Goal: Task Accomplishment & Management: Complete application form

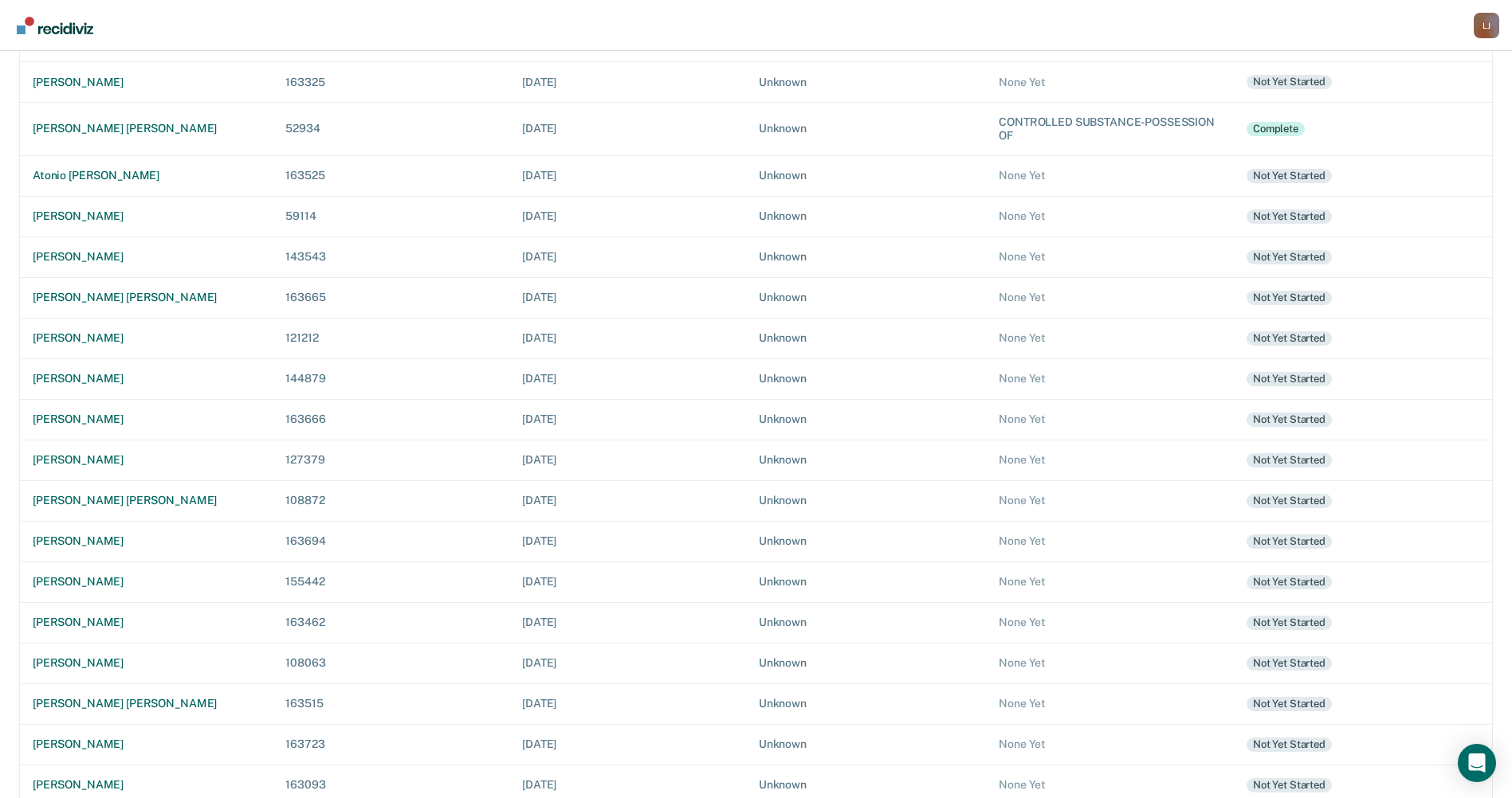
scroll to position [295, 0]
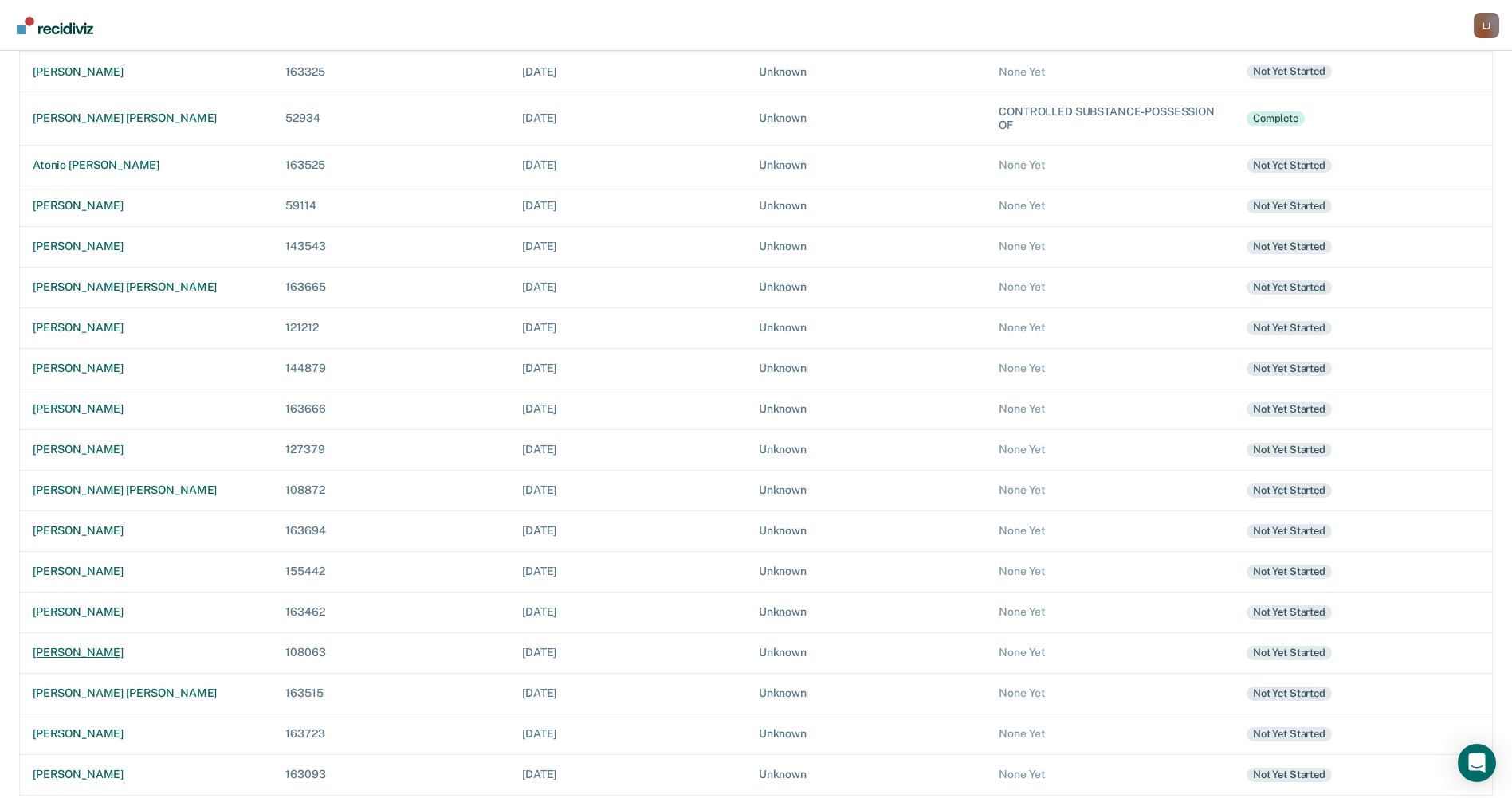
click at [100, 658] on div "[PERSON_NAME]" at bounding box center [146, 652] width 228 height 13
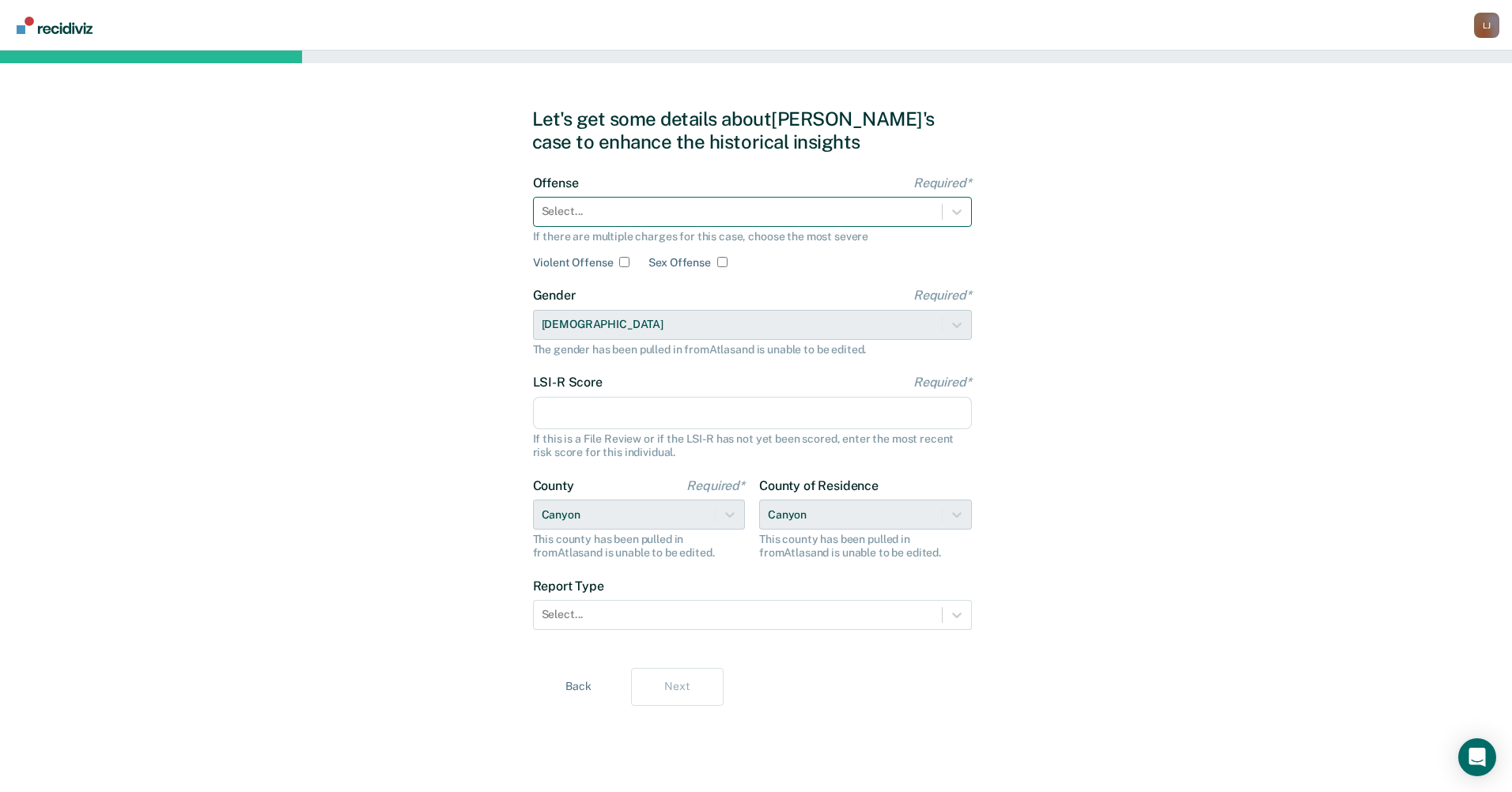
click at [585, 214] on div at bounding box center [738, 211] width 392 height 17
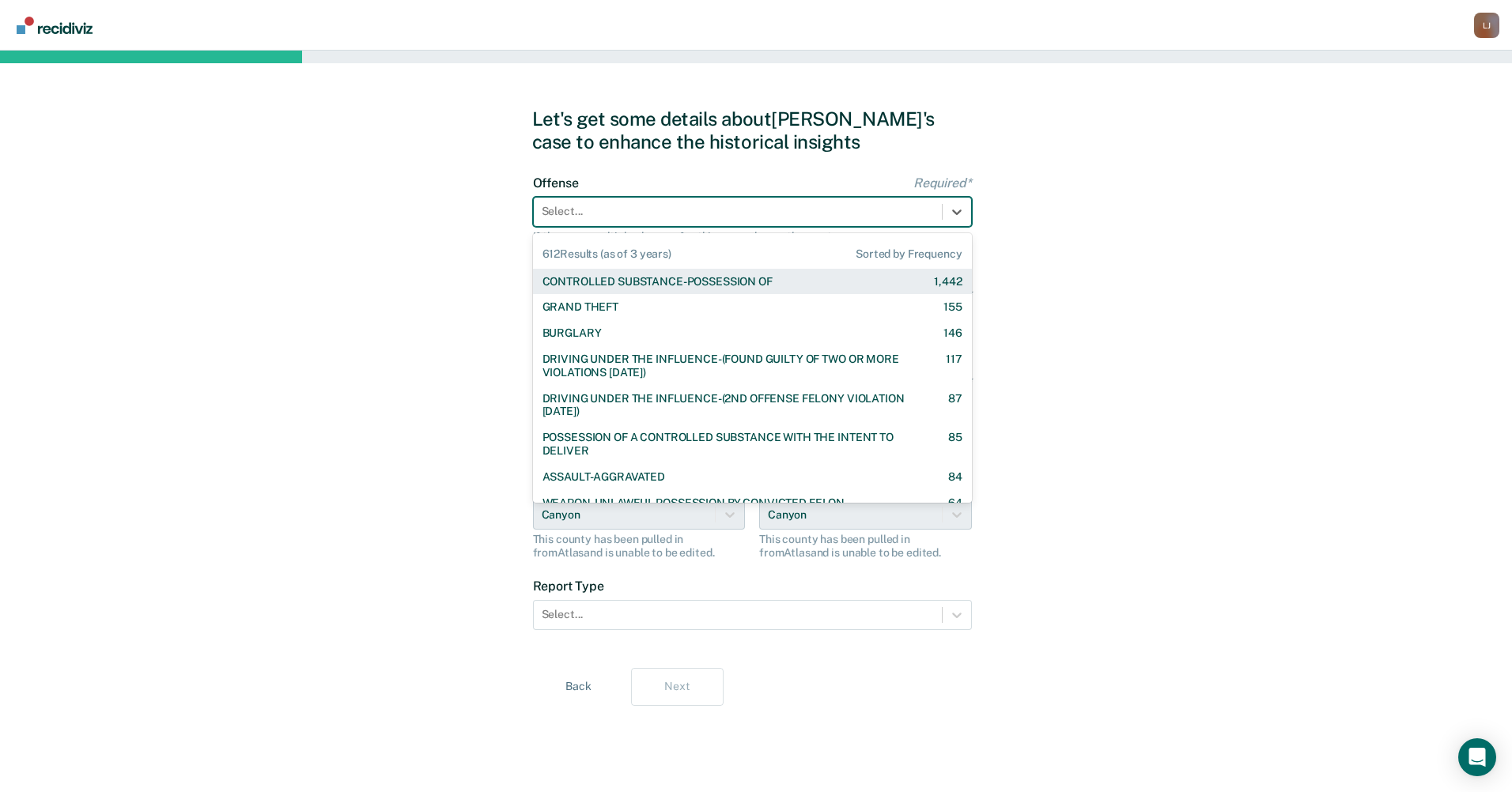
click at [609, 279] on div "CONTROLLED SUBSTANCE-POSSESSION OF" at bounding box center [658, 281] width 230 height 13
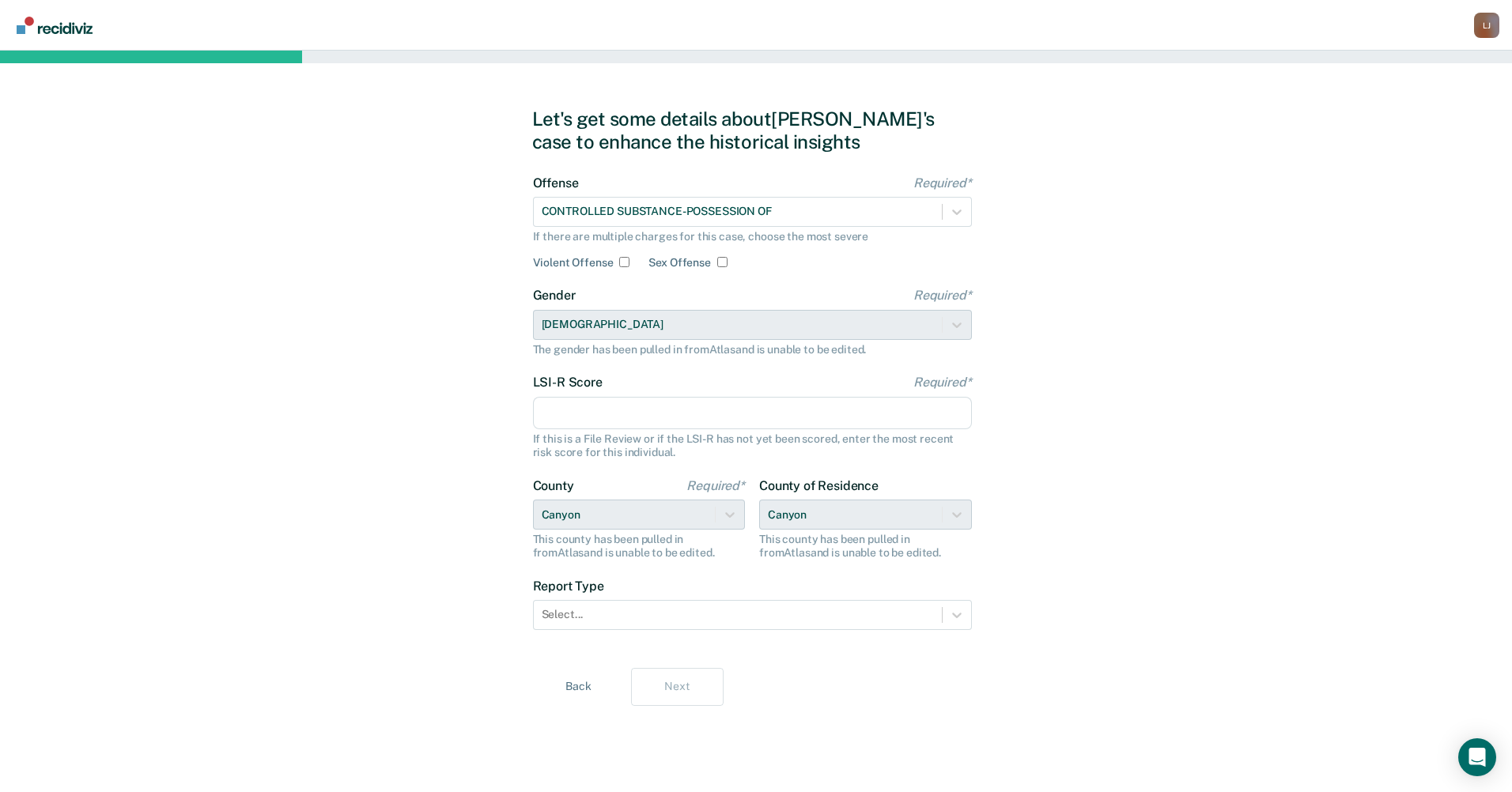
click at [603, 405] on input "LSI-R Score Required*" at bounding box center [752, 414] width 439 height 33
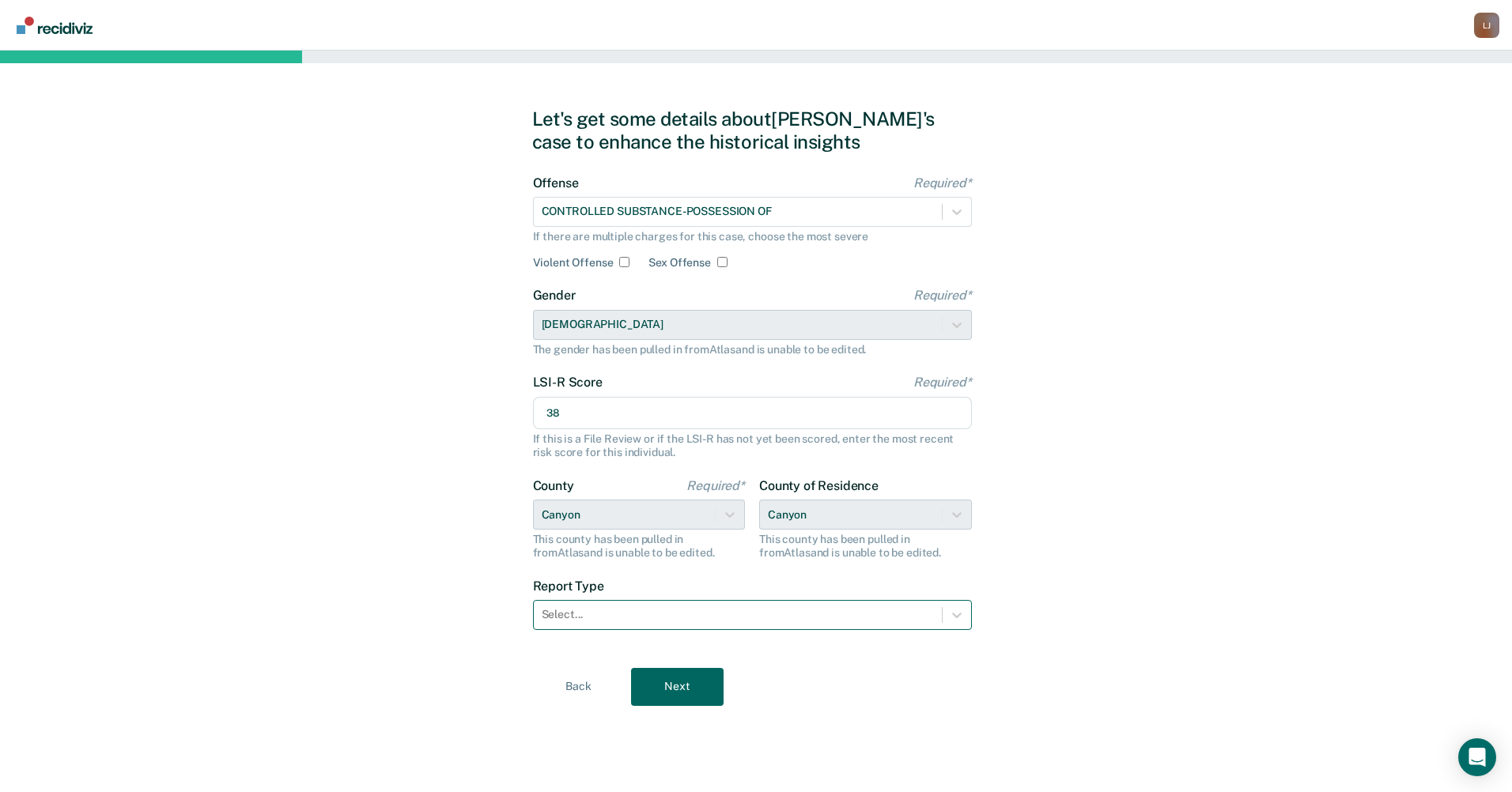
type input "38"
click at [639, 613] on div at bounding box center [738, 615] width 392 height 17
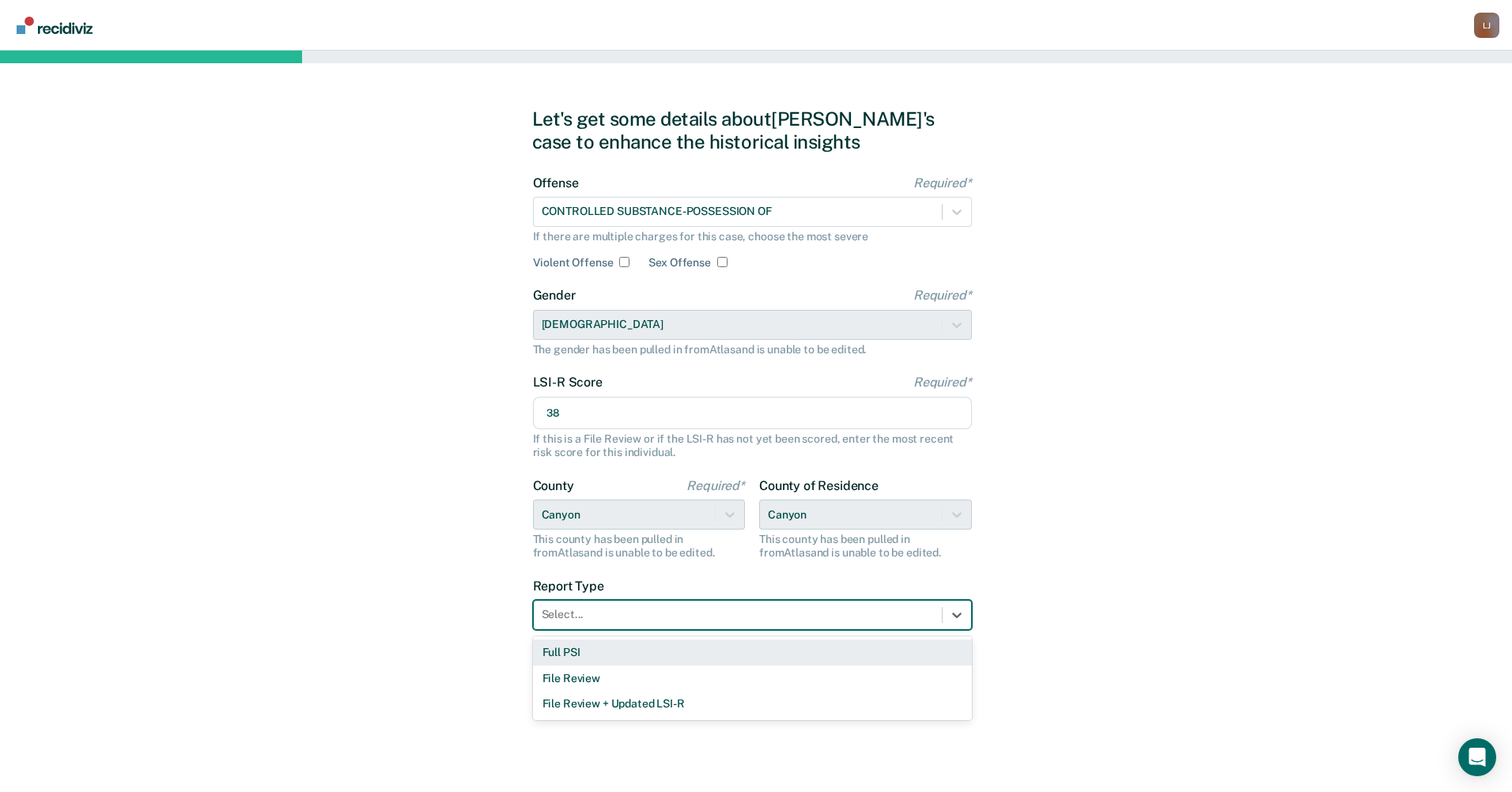
click at [642, 658] on div "Full PSI" at bounding box center [752, 652] width 439 height 26
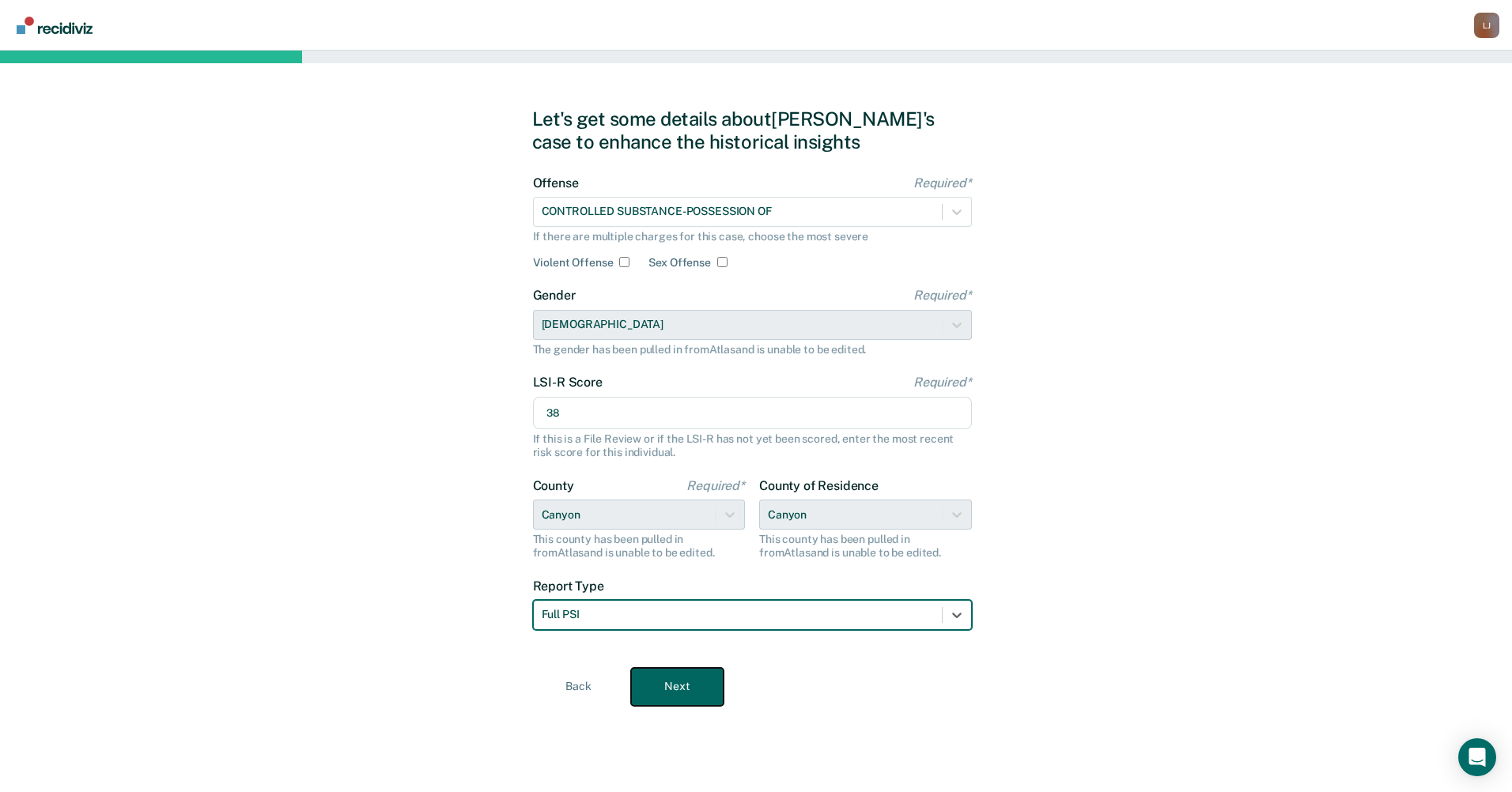
click at [653, 673] on button "Next" at bounding box center [677, 687] width 92 height 38
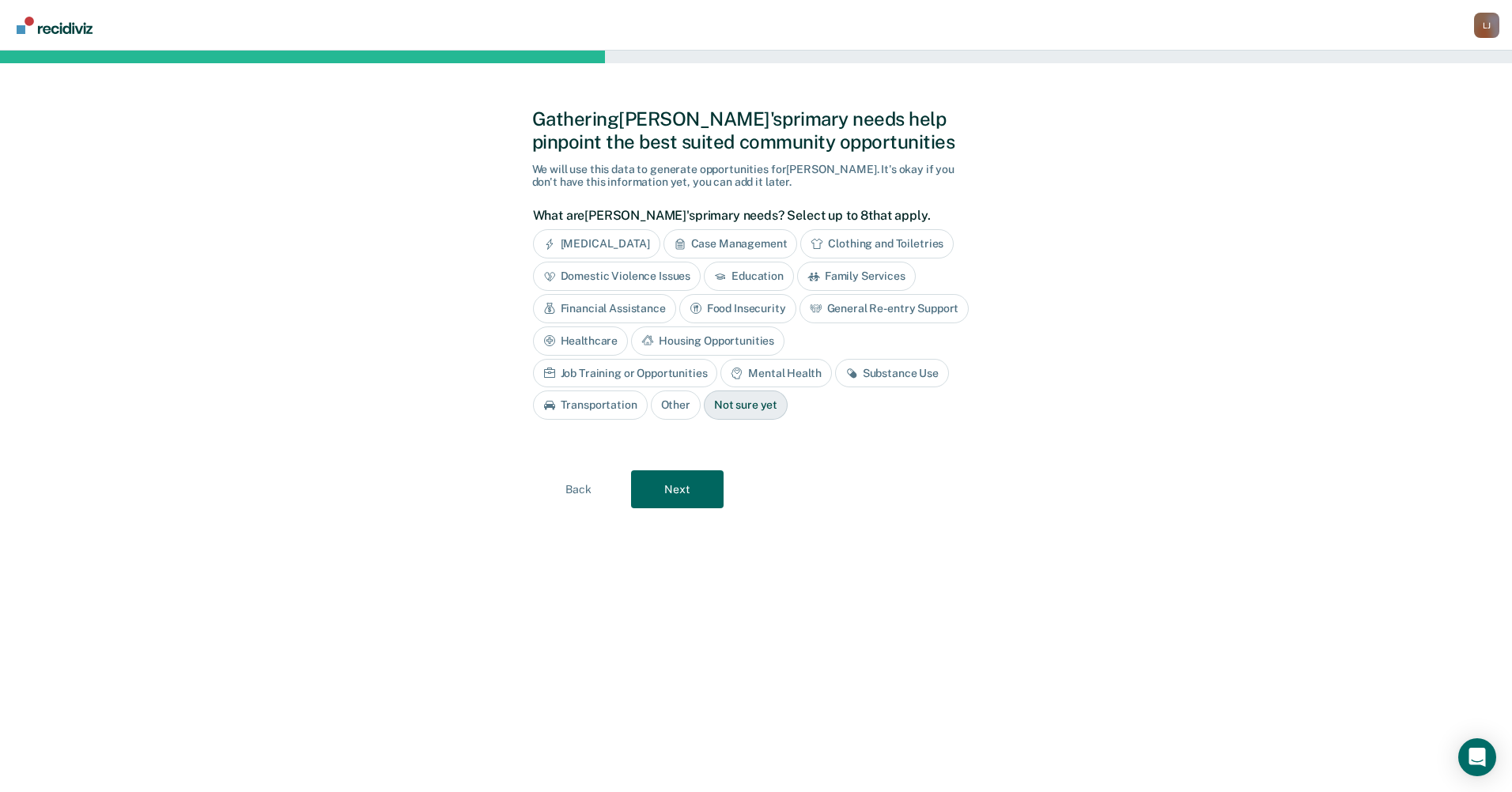
click at [632, 242] on div "[MEDICAL_DATA]" at bounding box center [596, 243] width 127 height 29
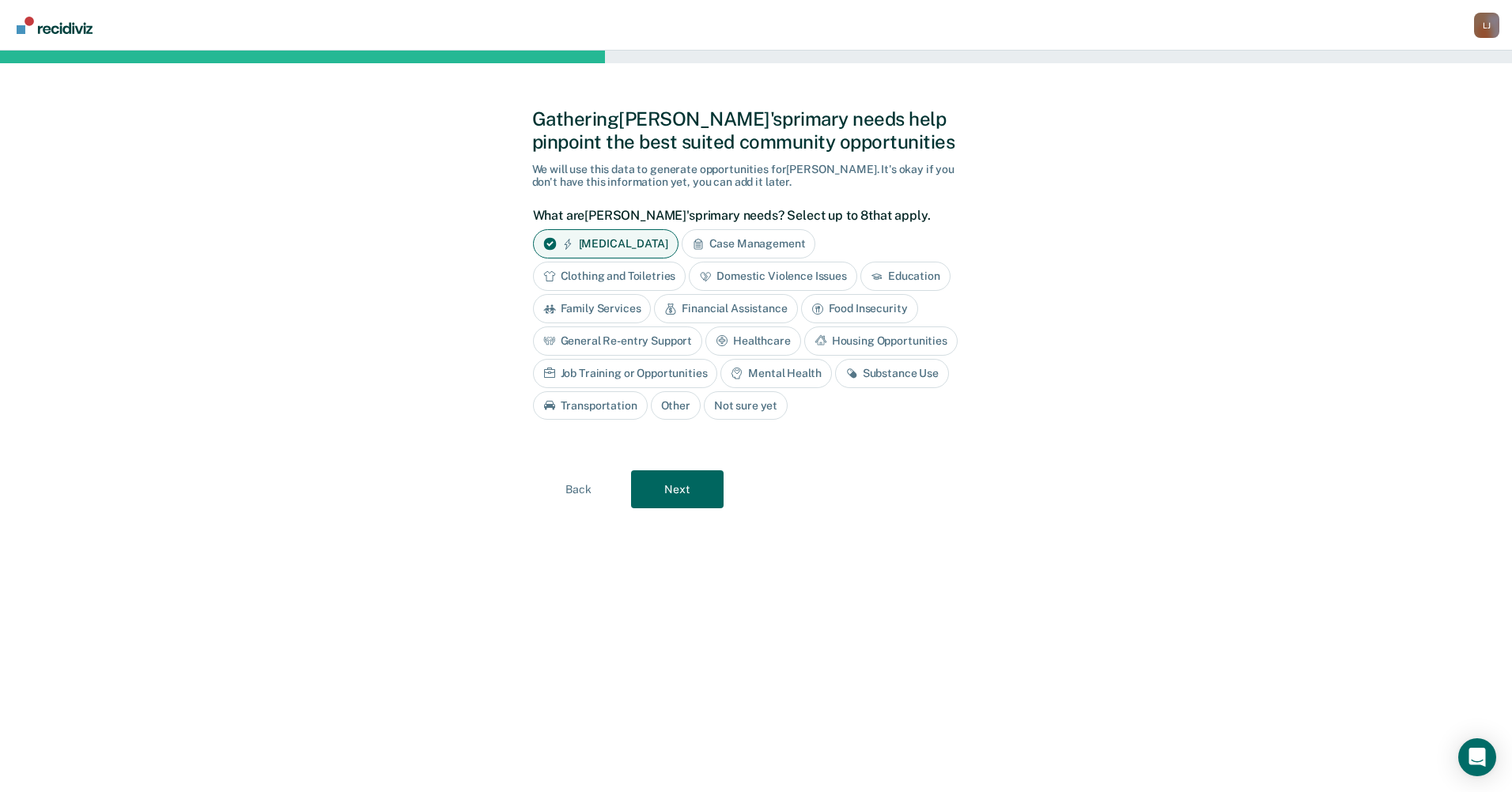
click at [721, 250] on div "Case Management" at bounding box center [748, 243] width 134 height 29
click at [910, 284] on div "Education" at bounding box center [905, 276] width 90 height 29
click at [681, 313] on div "Financial Assistance" at bounding box center [725, 308] width 143 height 29
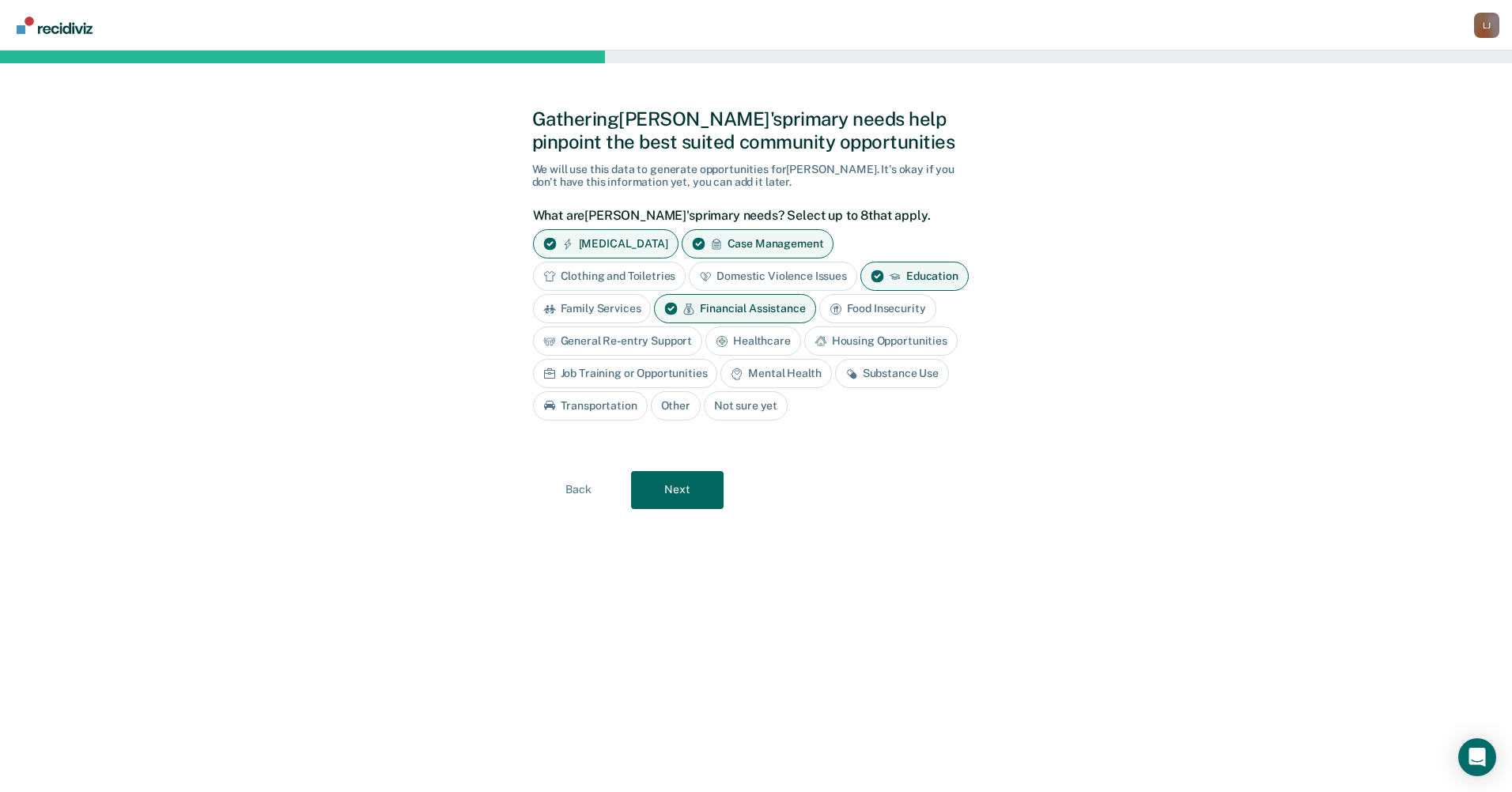
click at [674, 342] on div "General Re-entry Support" at bounding box center [618, 341] width 170 height 29
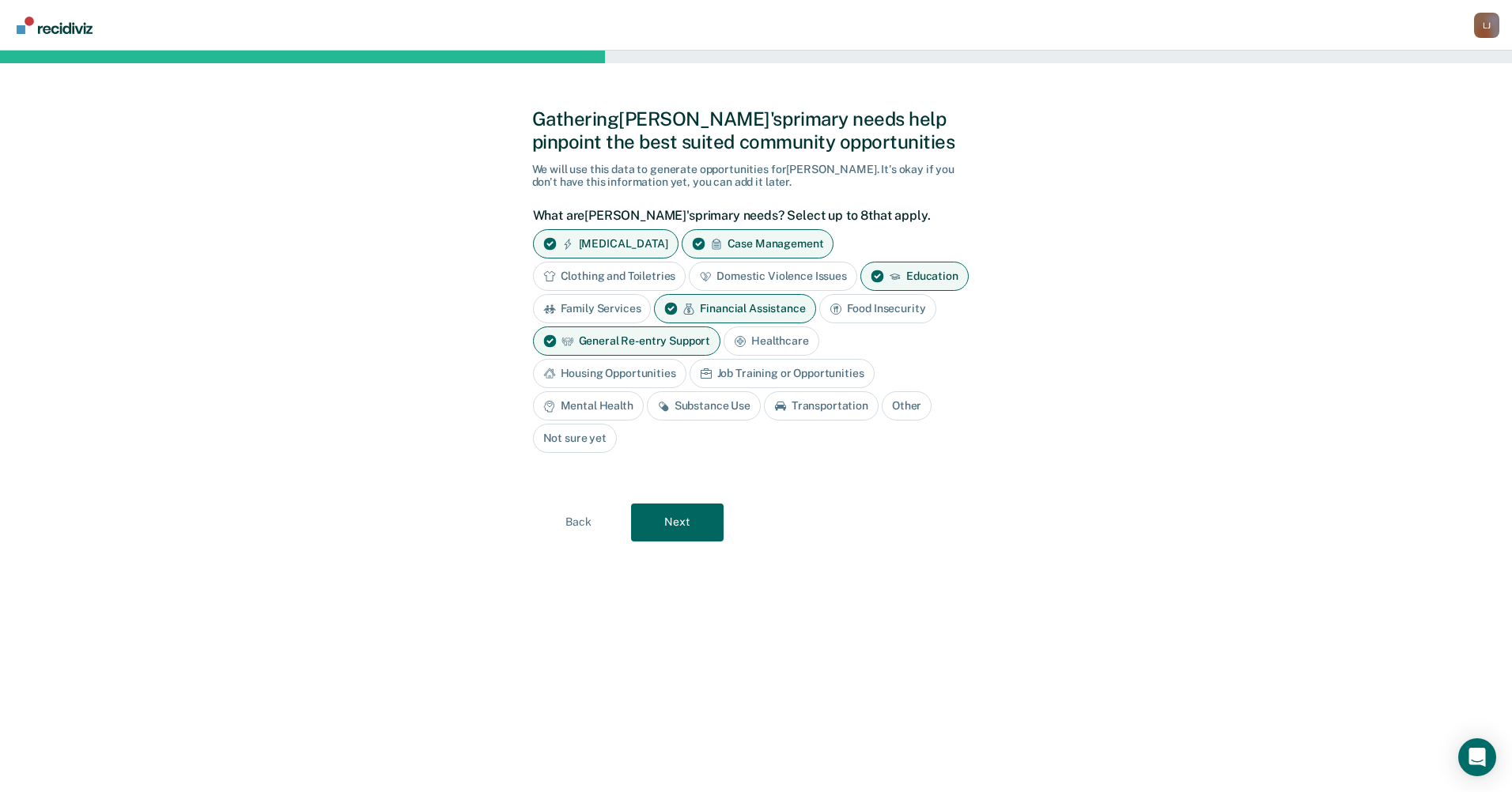
click at [655, 376] on div "Housing Opportunities" at bounding box center [609, 373] width 154 height 29
click at [738, 370] on div "Job Training or Opportunities" at bounding box center [800, 373] width 185 height 29
click at [721, 404] on div "Substance Use" at bounding box center [704, 406] width 114 height 29
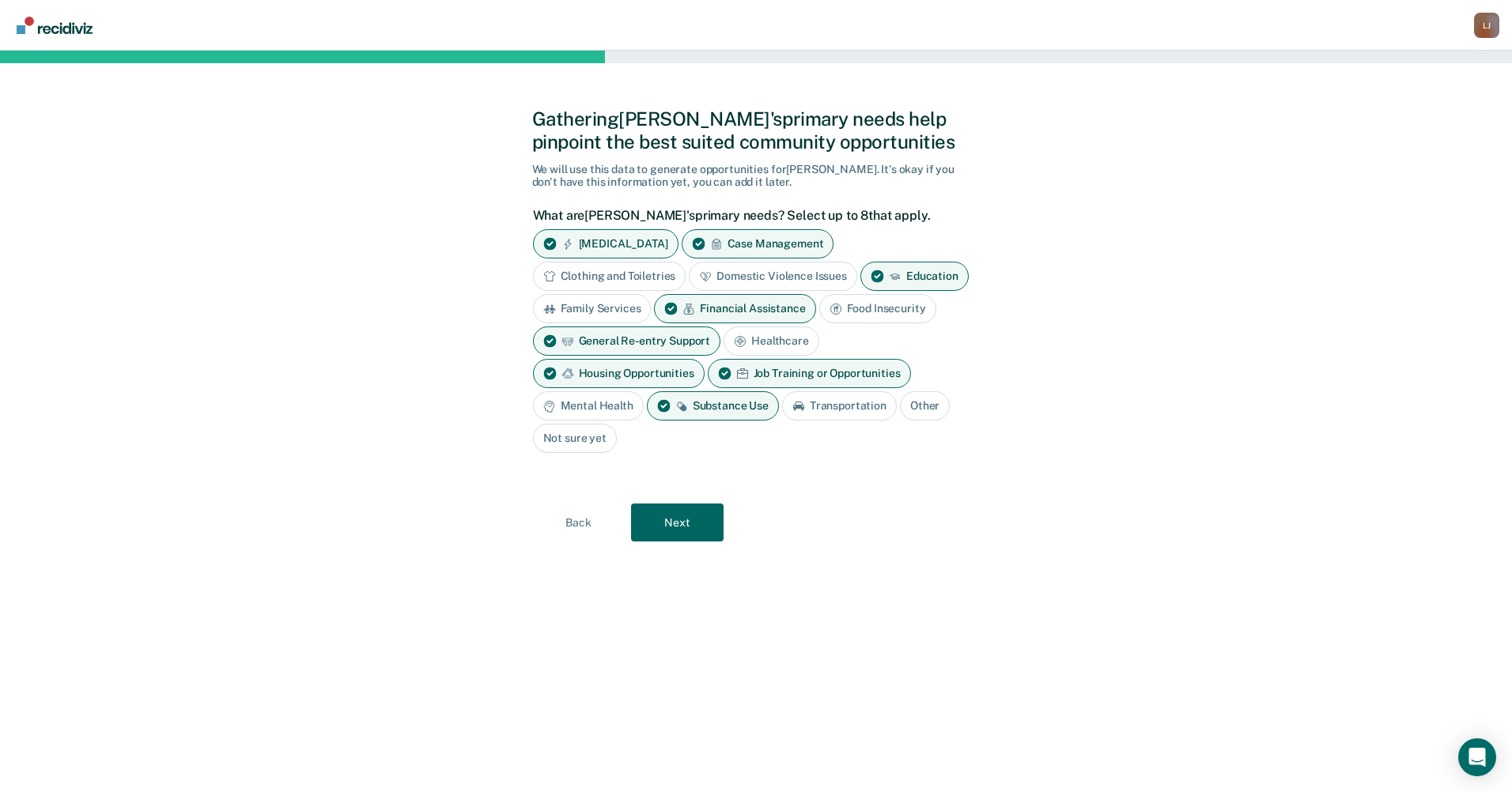
click at [611, 412] on div "Mental Health" at bounding box center [588, 406] width 111 height 29
click at [666, 336] on div "General Re-entry Support" at bounding box center [627, 341] width 188 height 29
click at [619, 405] on div "Mental Health" at bounding box center [588, 406] width 111 height 29
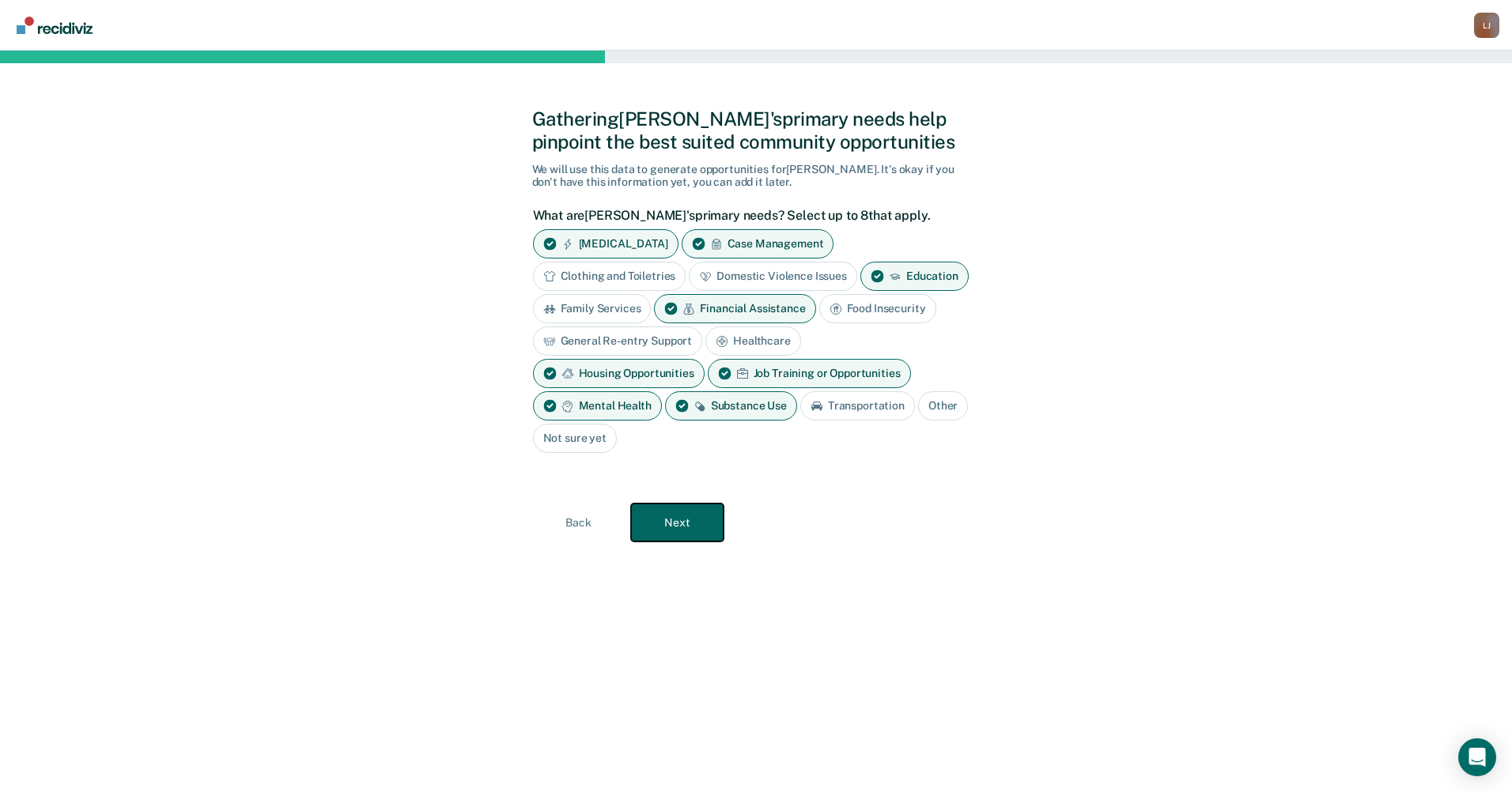
click at [679, 526] on button "Next" at bounding box center [677, 522] width 92 height 38
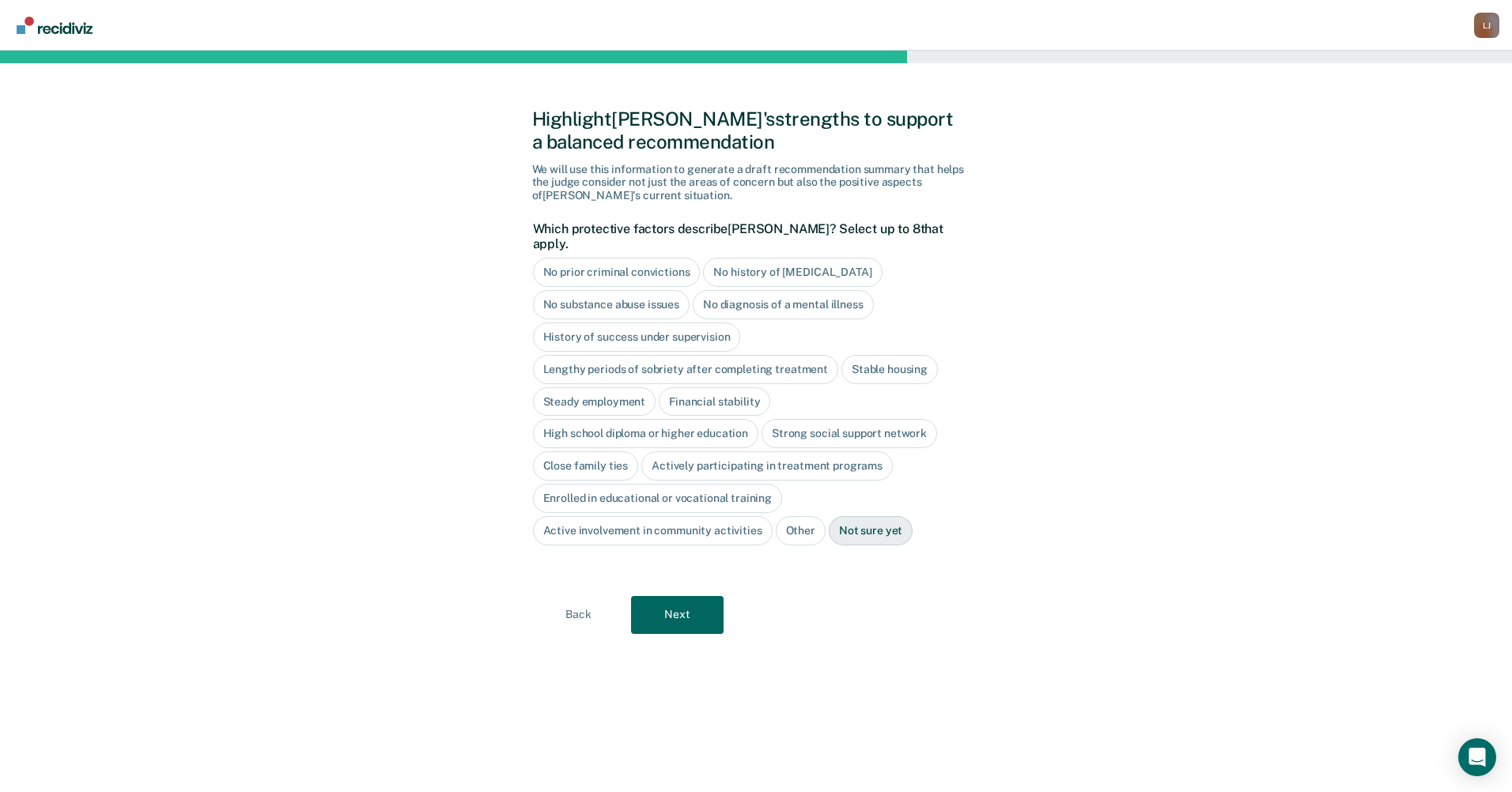
click at [801, 516] on div "Other" at bounding box center [800, 530] width 50 height 29
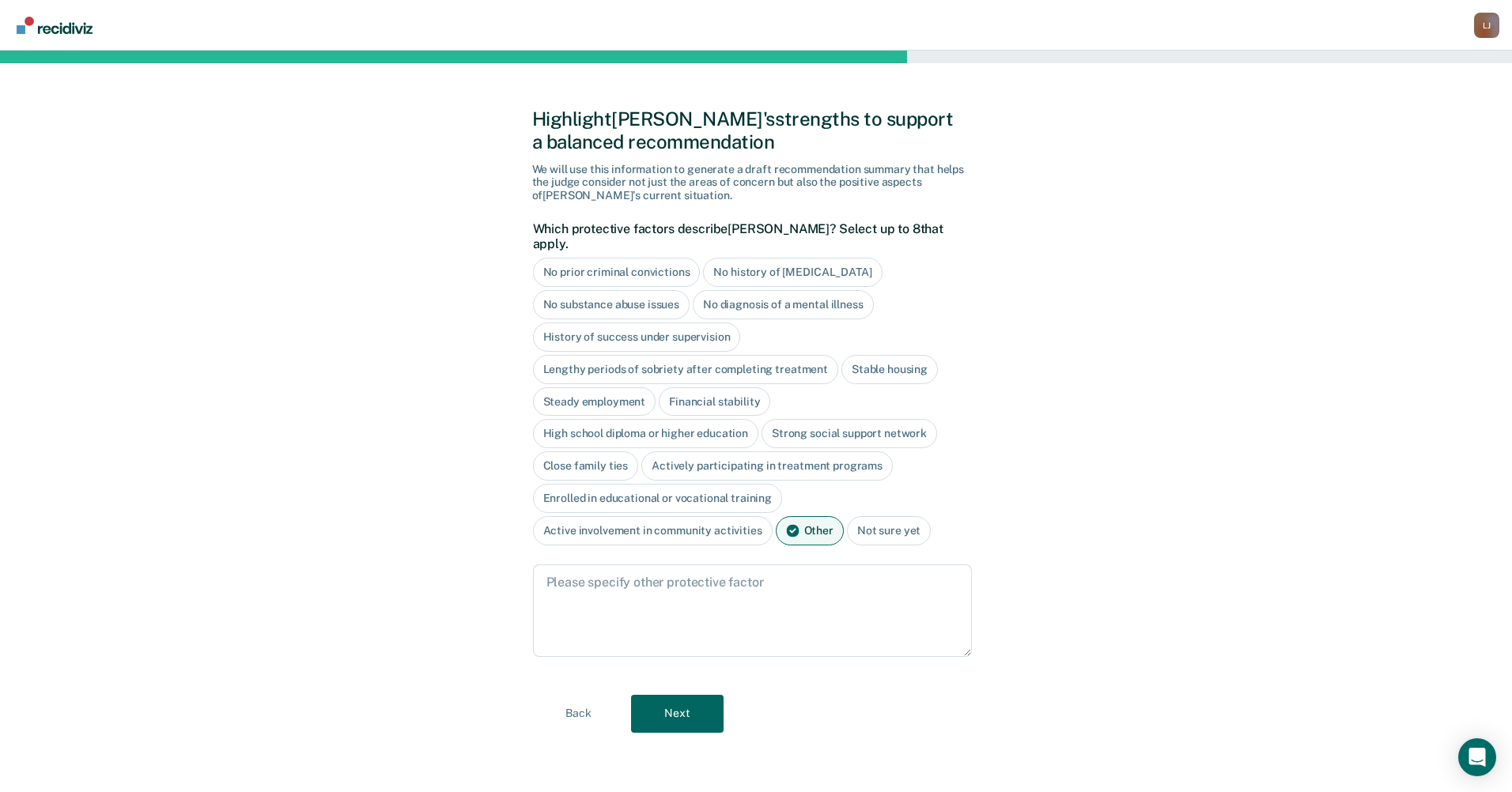
click at [871, 516] on div "Not sure yet" at bounding box center [888, 530] width 83 height 29
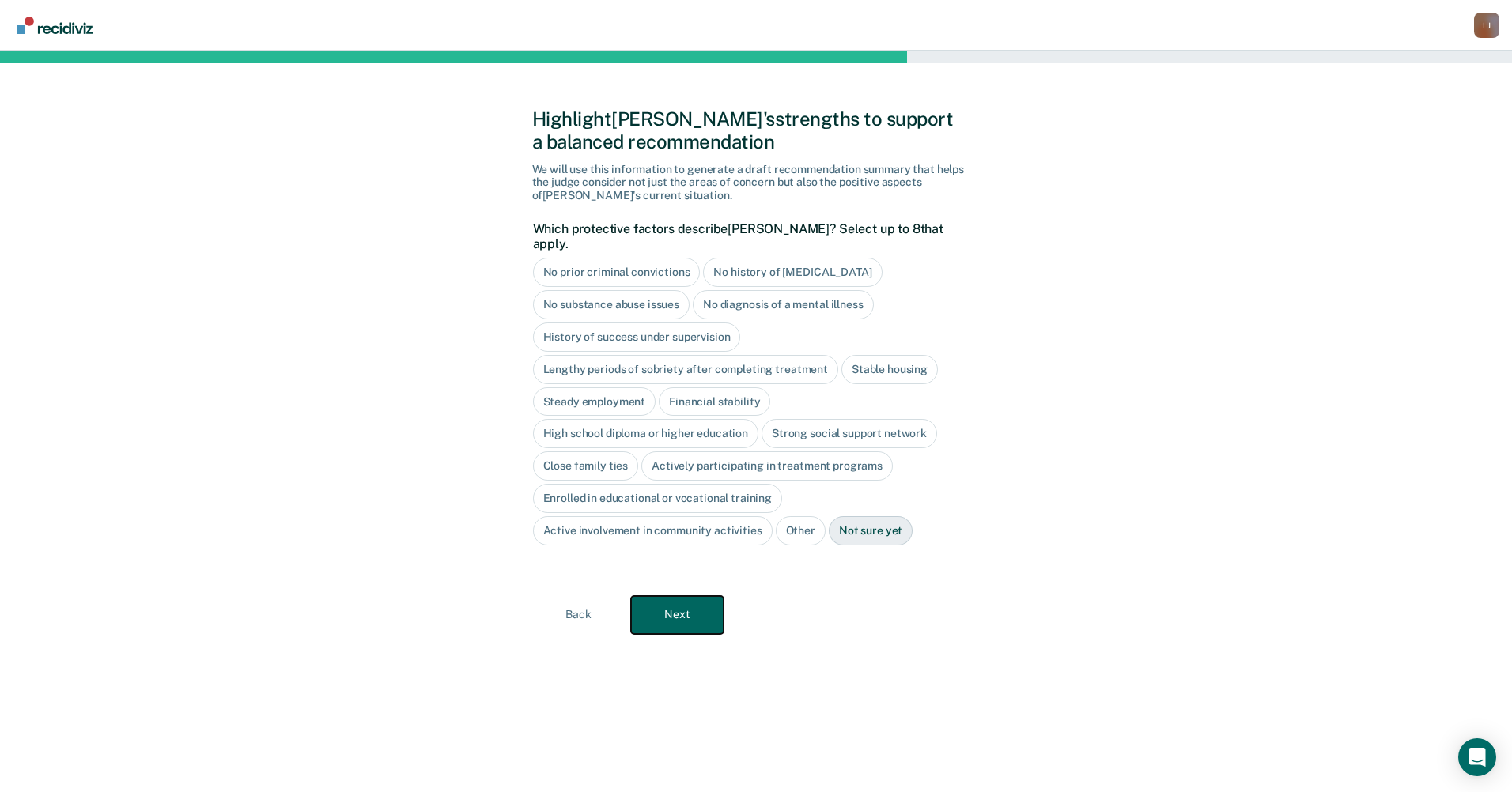
click at [673, 600] on button "Next" at bounding box center [677, 615] width 92 height 38
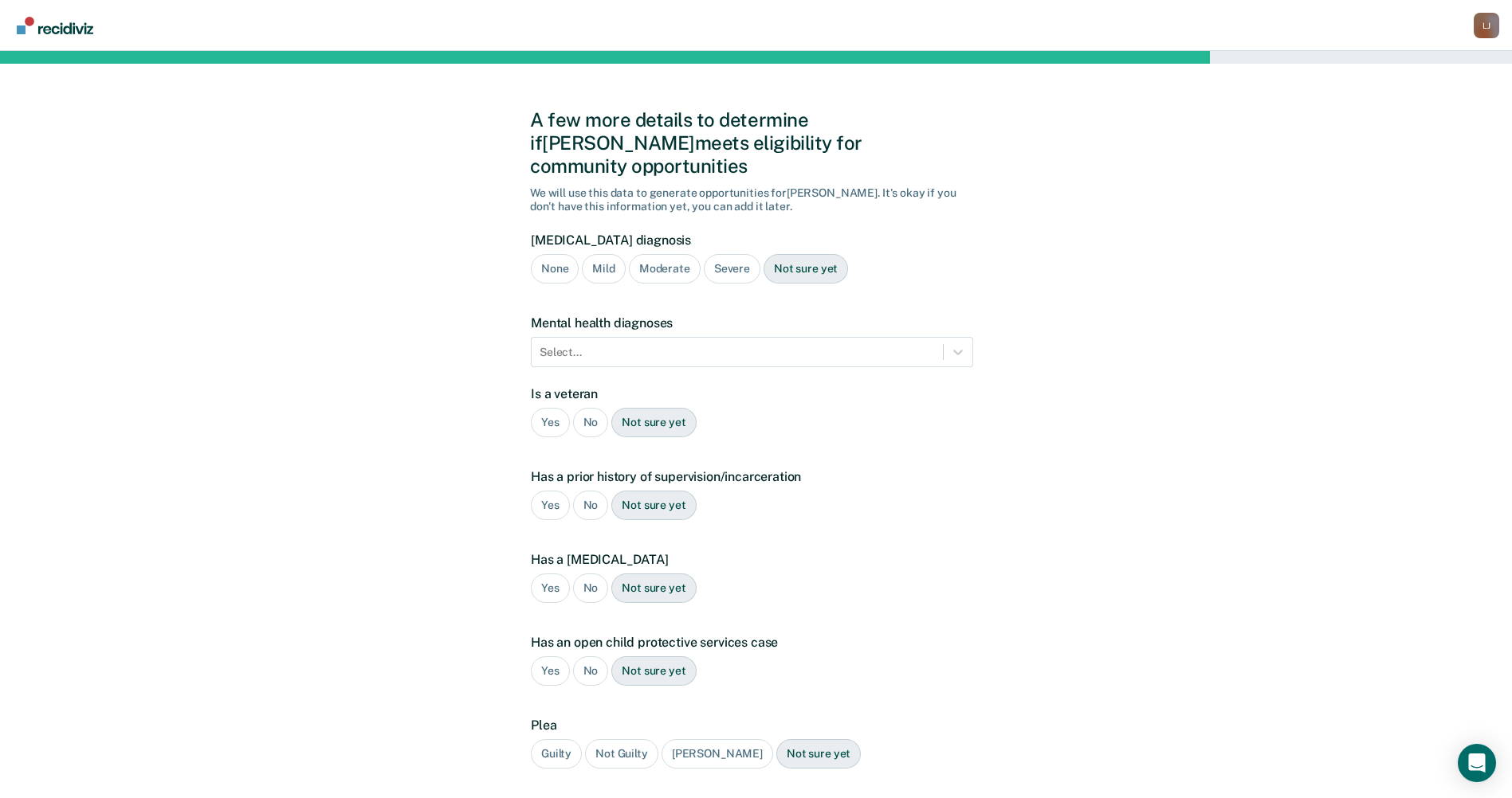
click at [654, 254] on div "Moderate" at bounding box center [664, 268] width 72 height 29
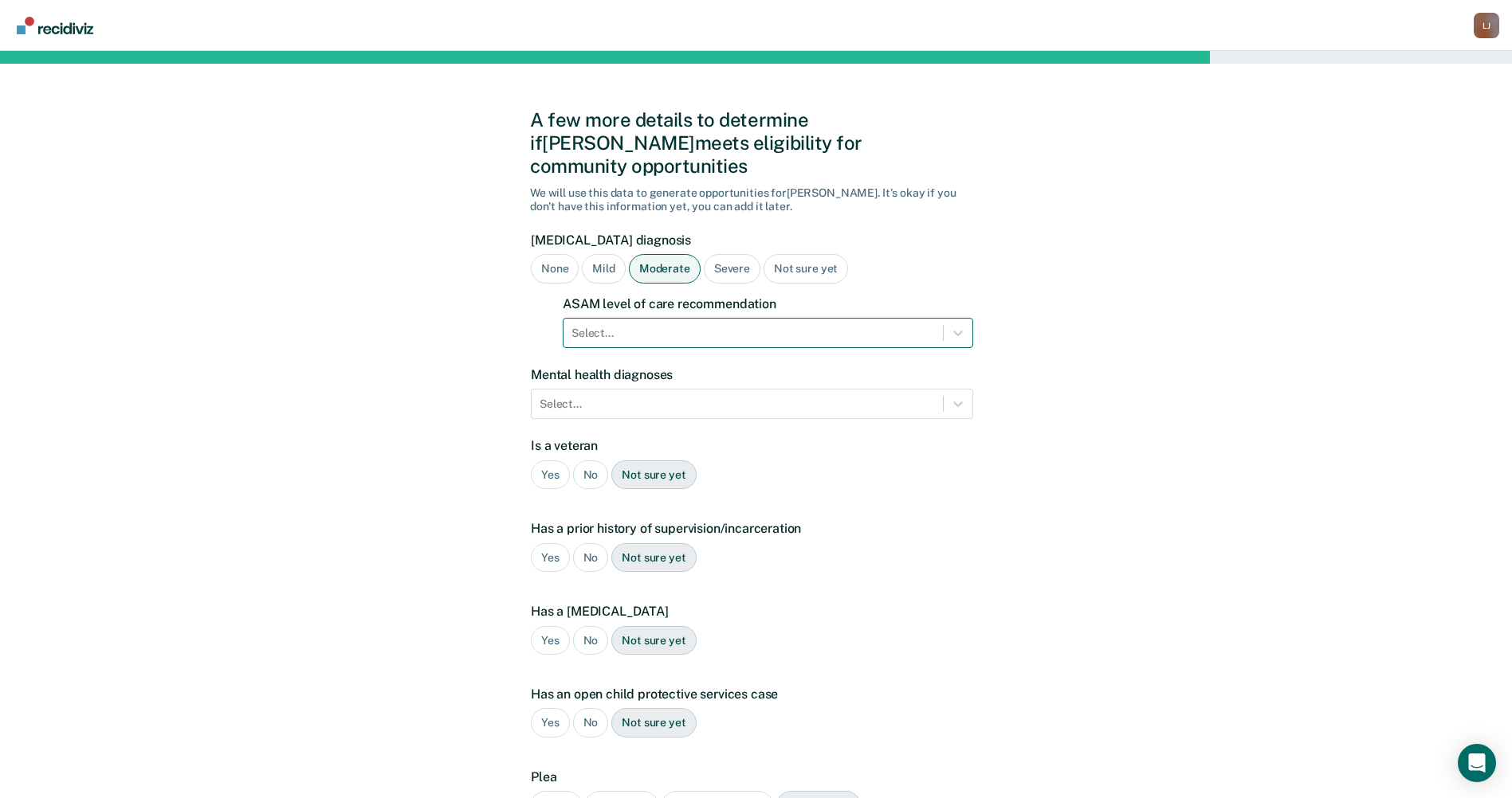
click at [640, 325] on div at bounding box center [753, 333] width 364 height 17
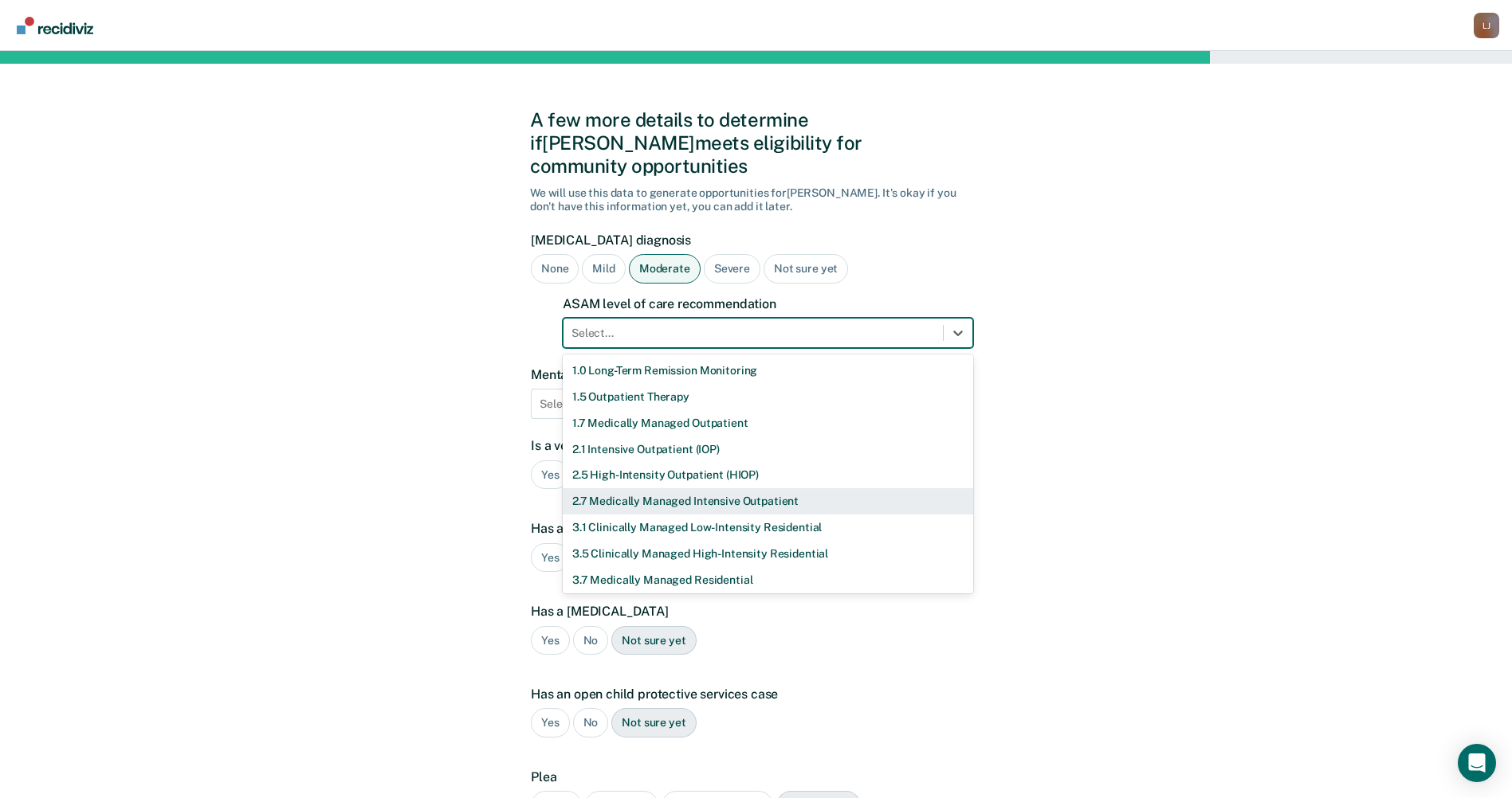
click at [644, 488] on div "2.7 Medically Managed Intensive Outpatient" at bounding box center [768, 502] width 411 height 27
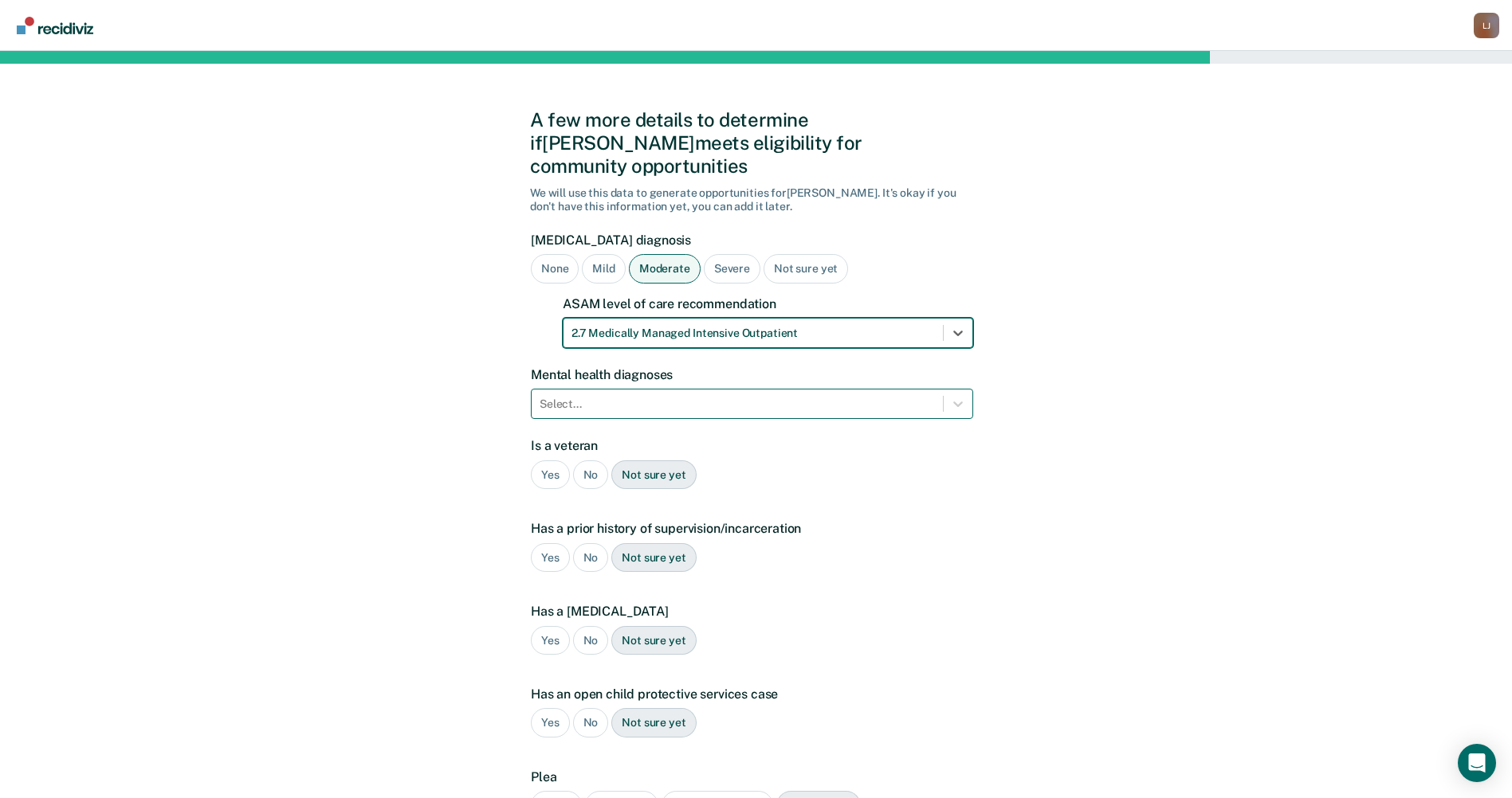
click at [613, 396] on div at bounding box center [737, 404] width 396 height 17
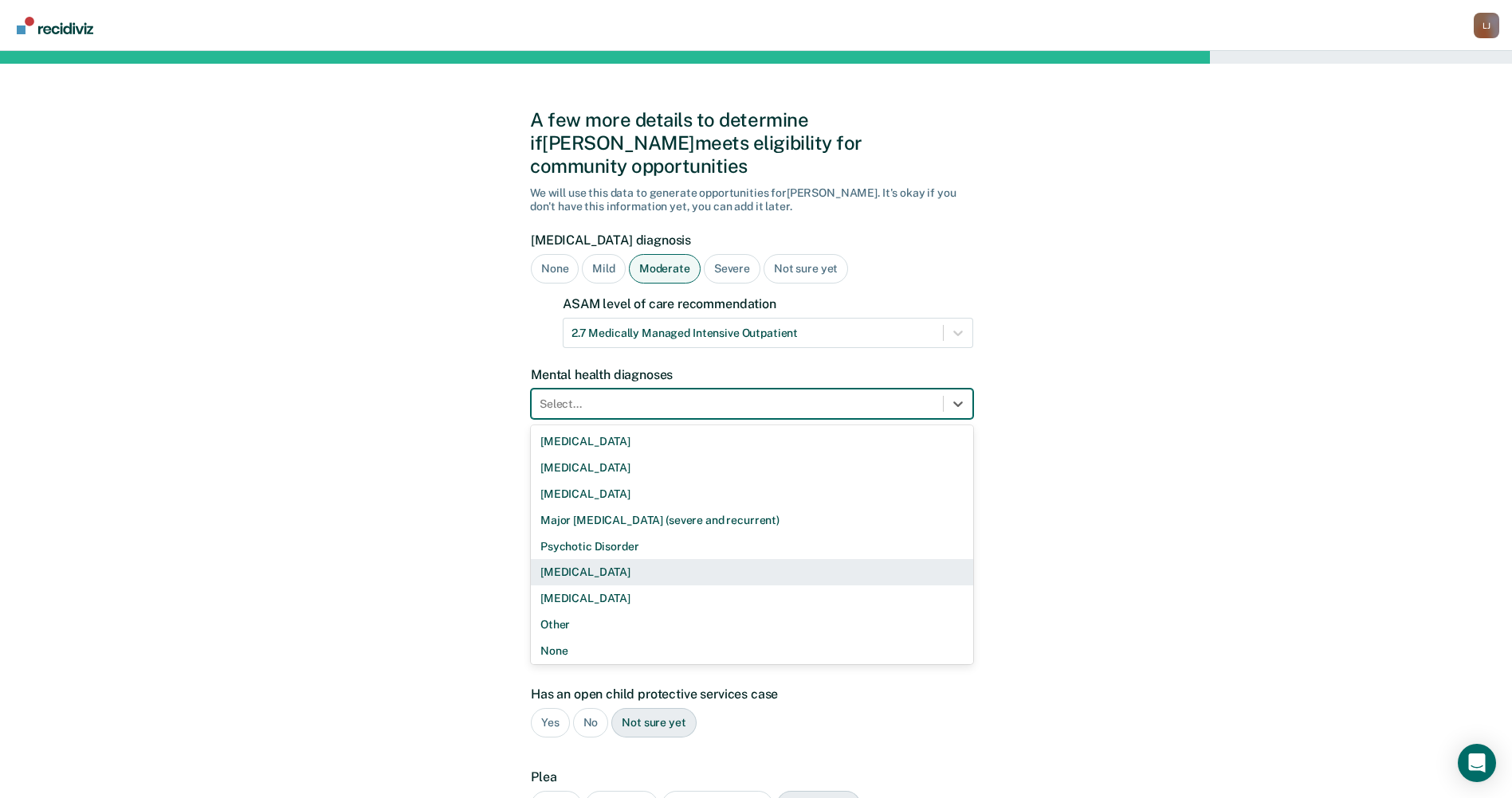
click at [608, 559] on div "[MEDICAL_DATA]" at bounding box center [752, 572] width 443 height 27
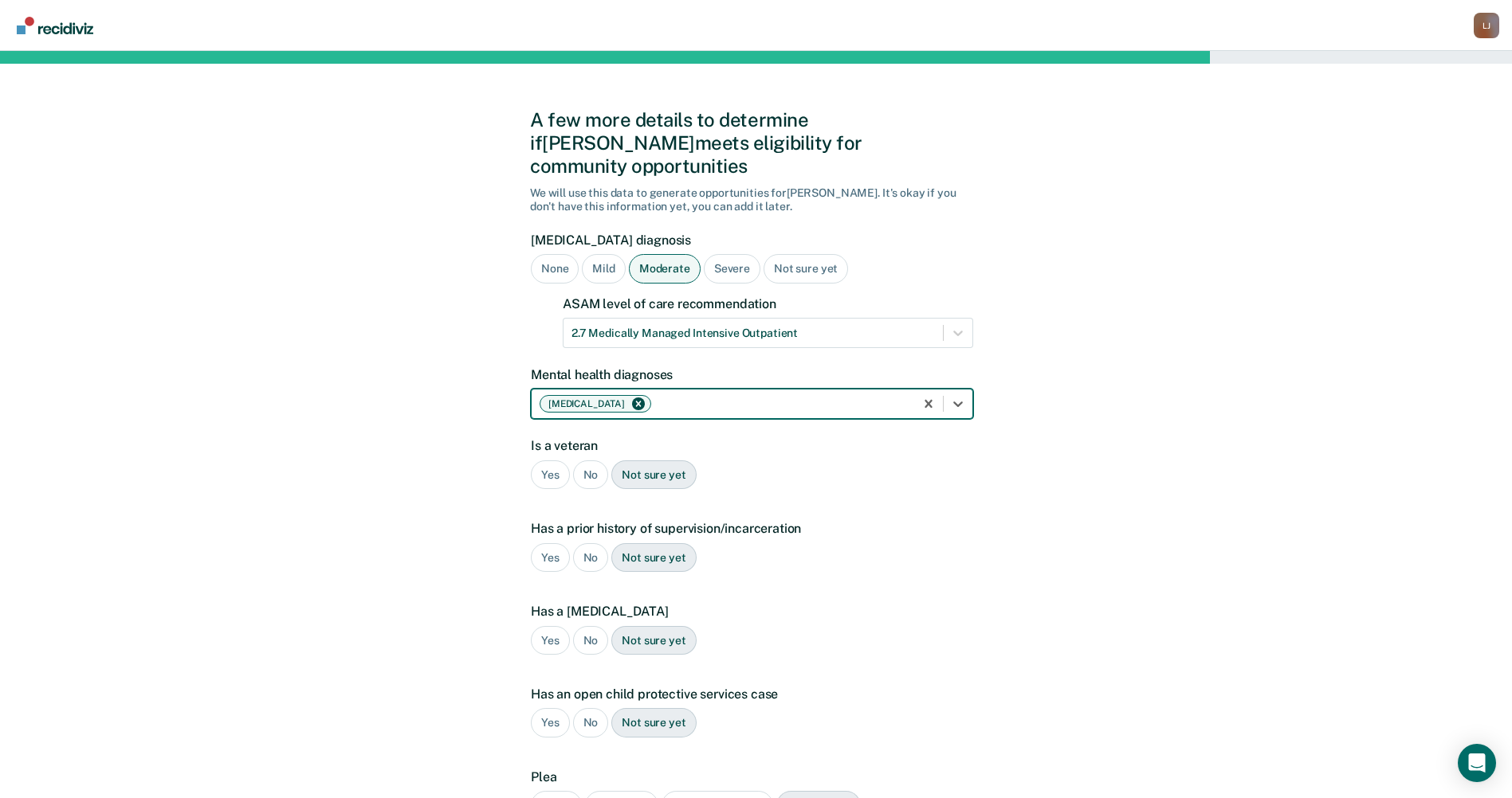
click at [587, 460] on div "No" at bounding box center [590, 474] width 36 height 29
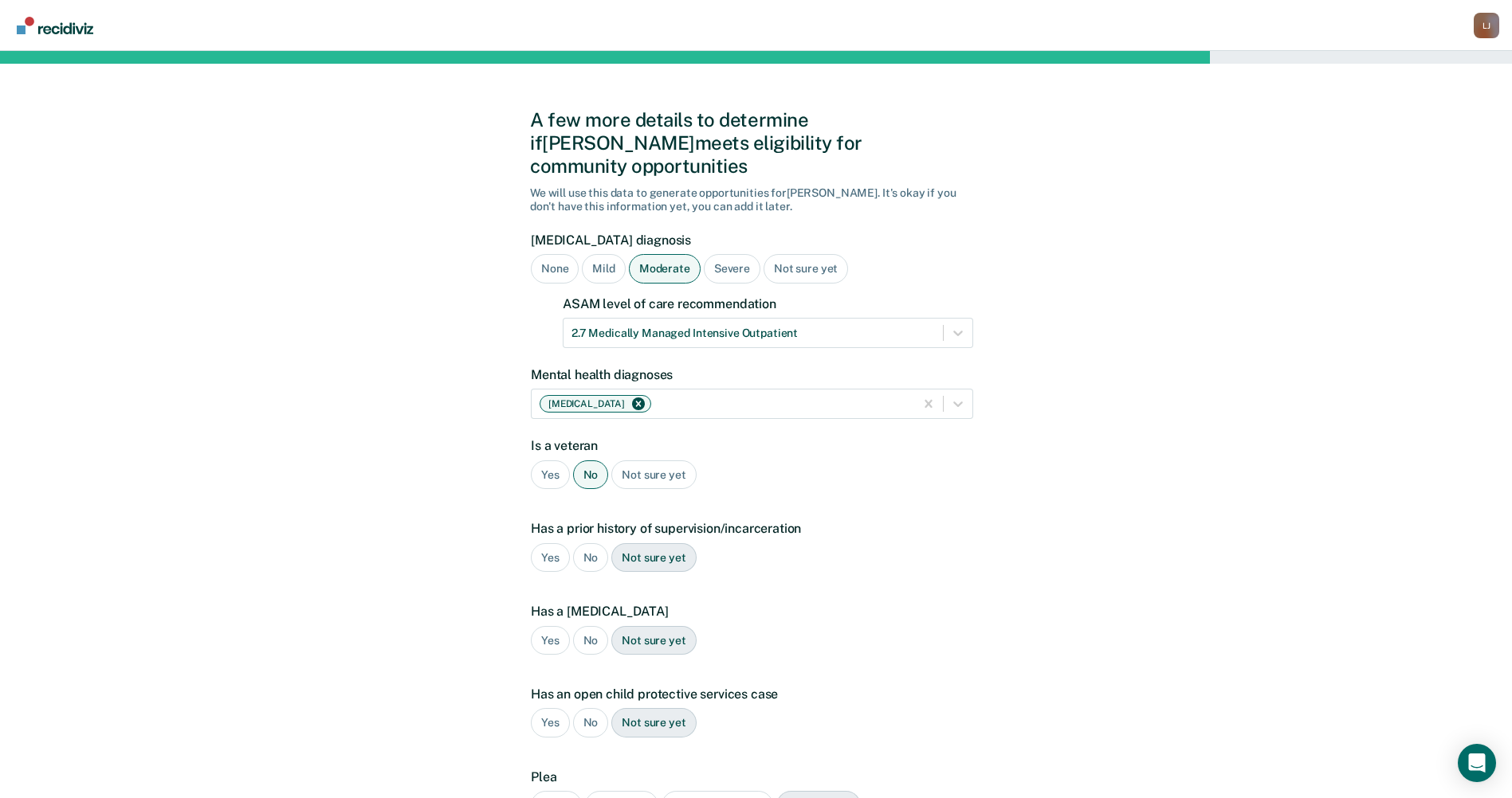
click at [544, 543] on div "Yes" at bounding box center [551, 557] width 39 height 29
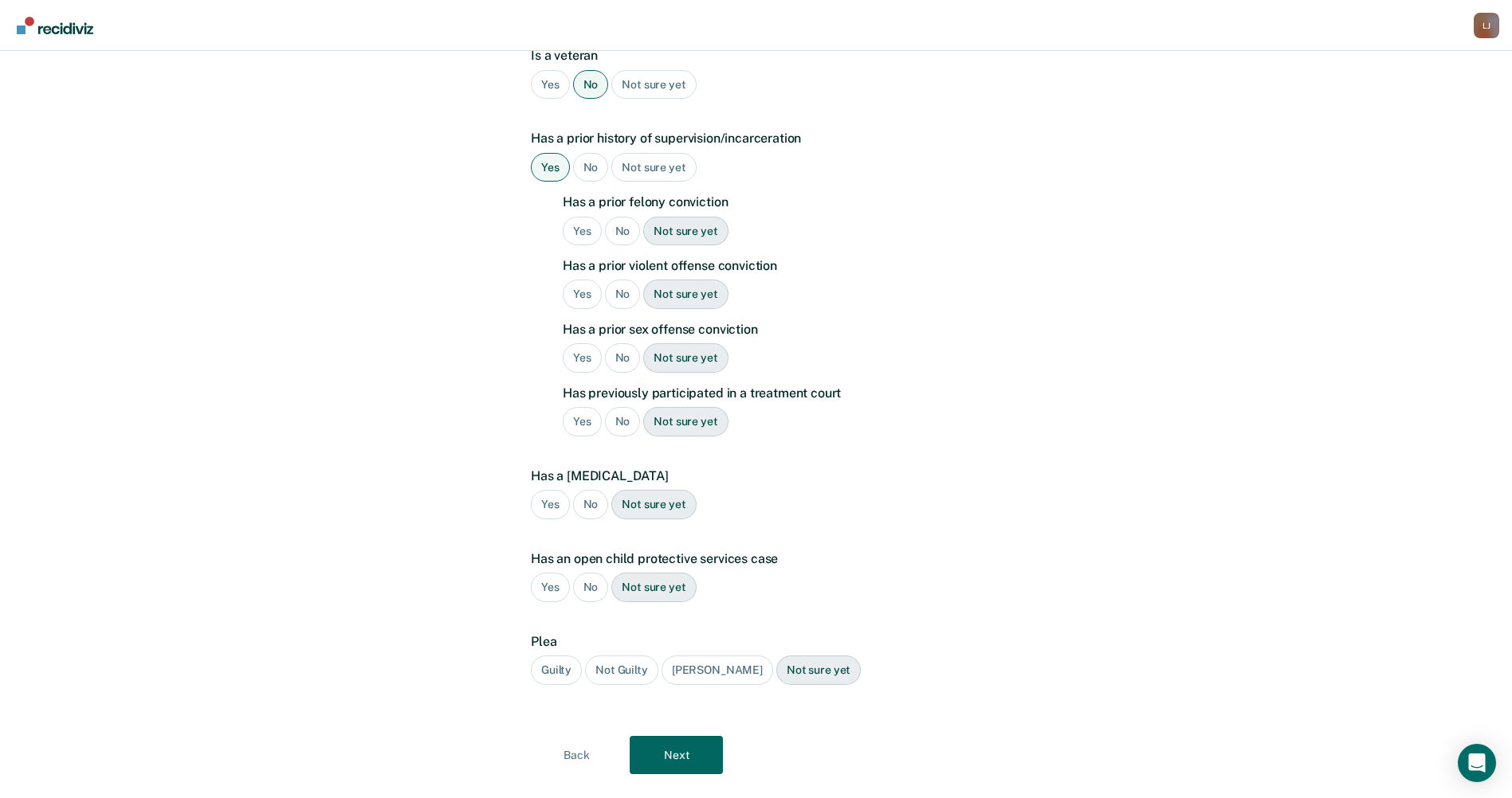
scroll to position [388, 0]
click at [578, 219] on div "Yes" at bounding box center [582, 234] width 39 height 29
click at [582, 282] on div "Yes" at bounding box center [582, 296] width 39 height 29
click at [613, 346] on div "No" at bounding box center [622, 360] width 36 height 29
click at [562, 658] on div "Guilty" at bounding box center [557, 672] width 51 height 29
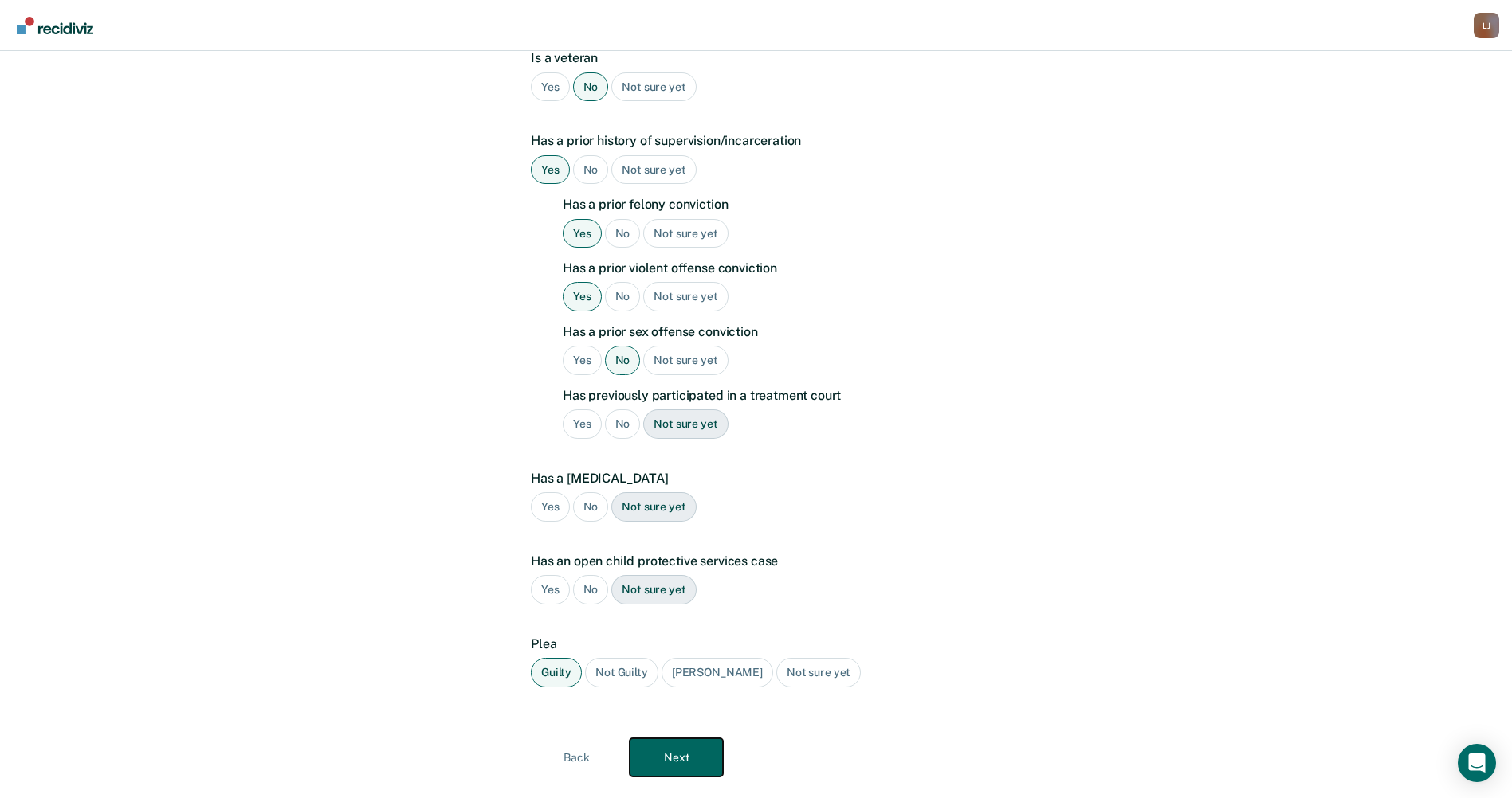
click at [672, 739] on button "Next" at bounding box center [675, 757] width 93 height 38
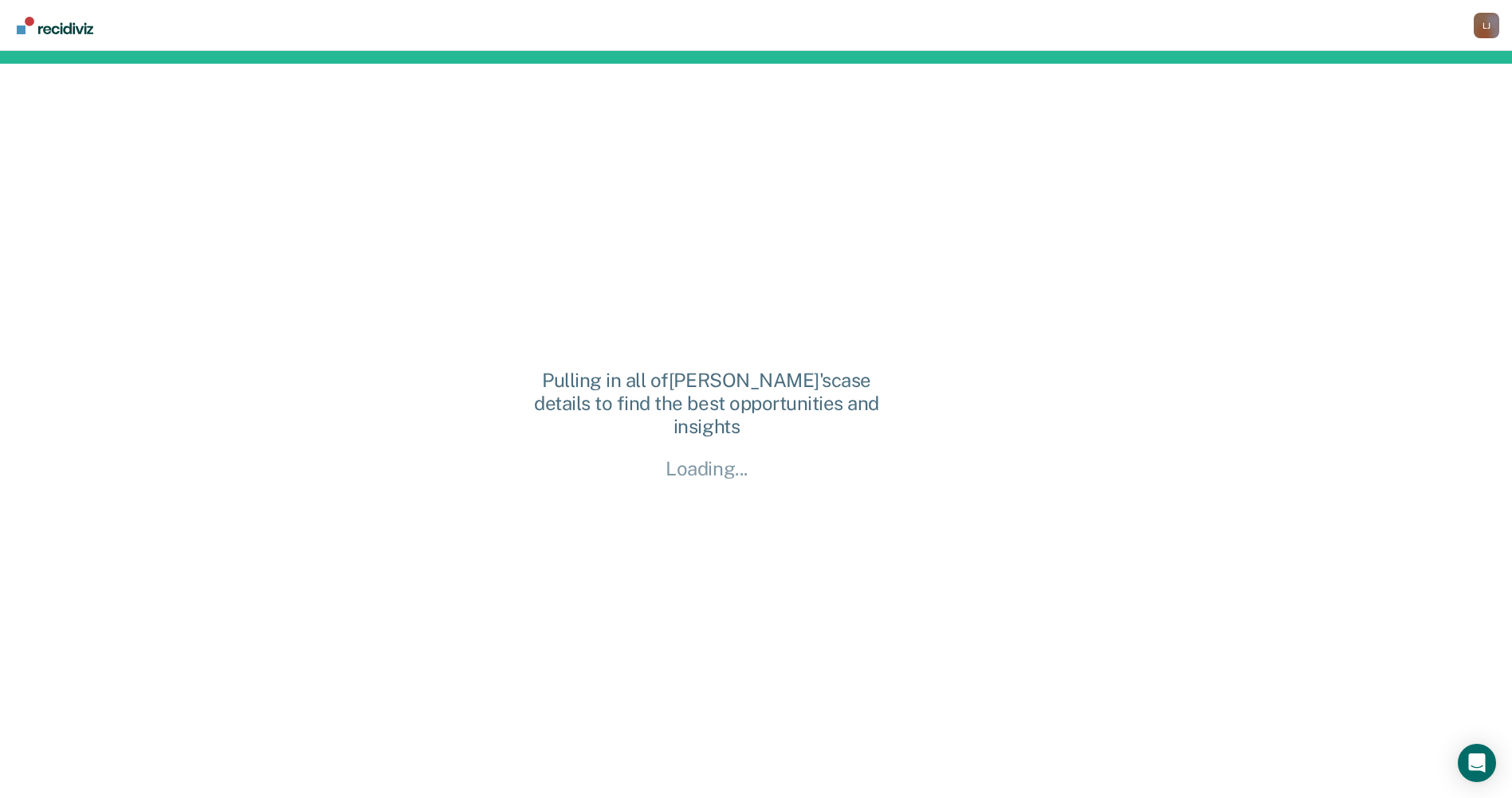
scroll to position [0, 0]
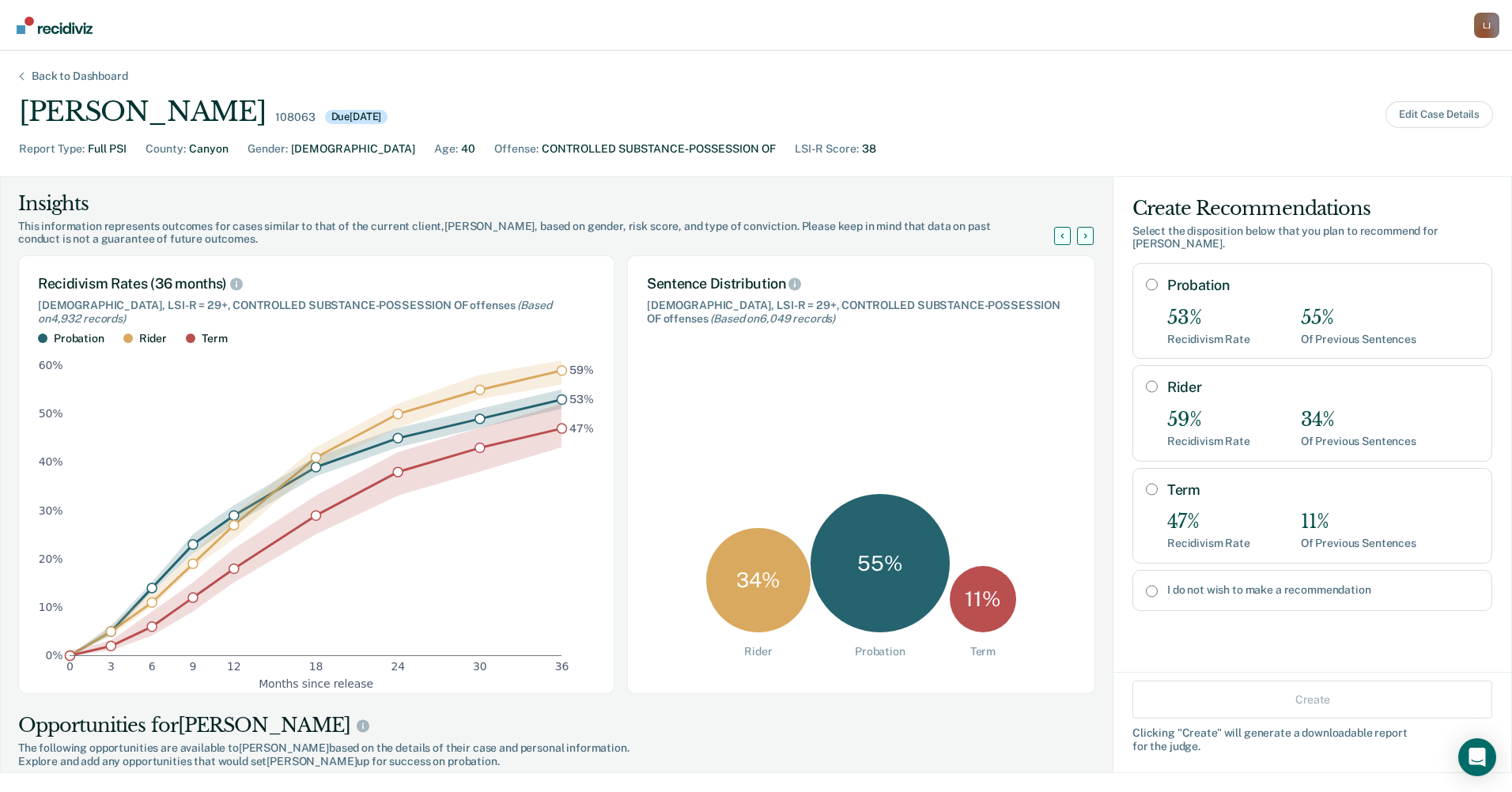
click at [81, 69] on div "Back to Dashboard" at bounding box center [79, 76] width 134 height 13
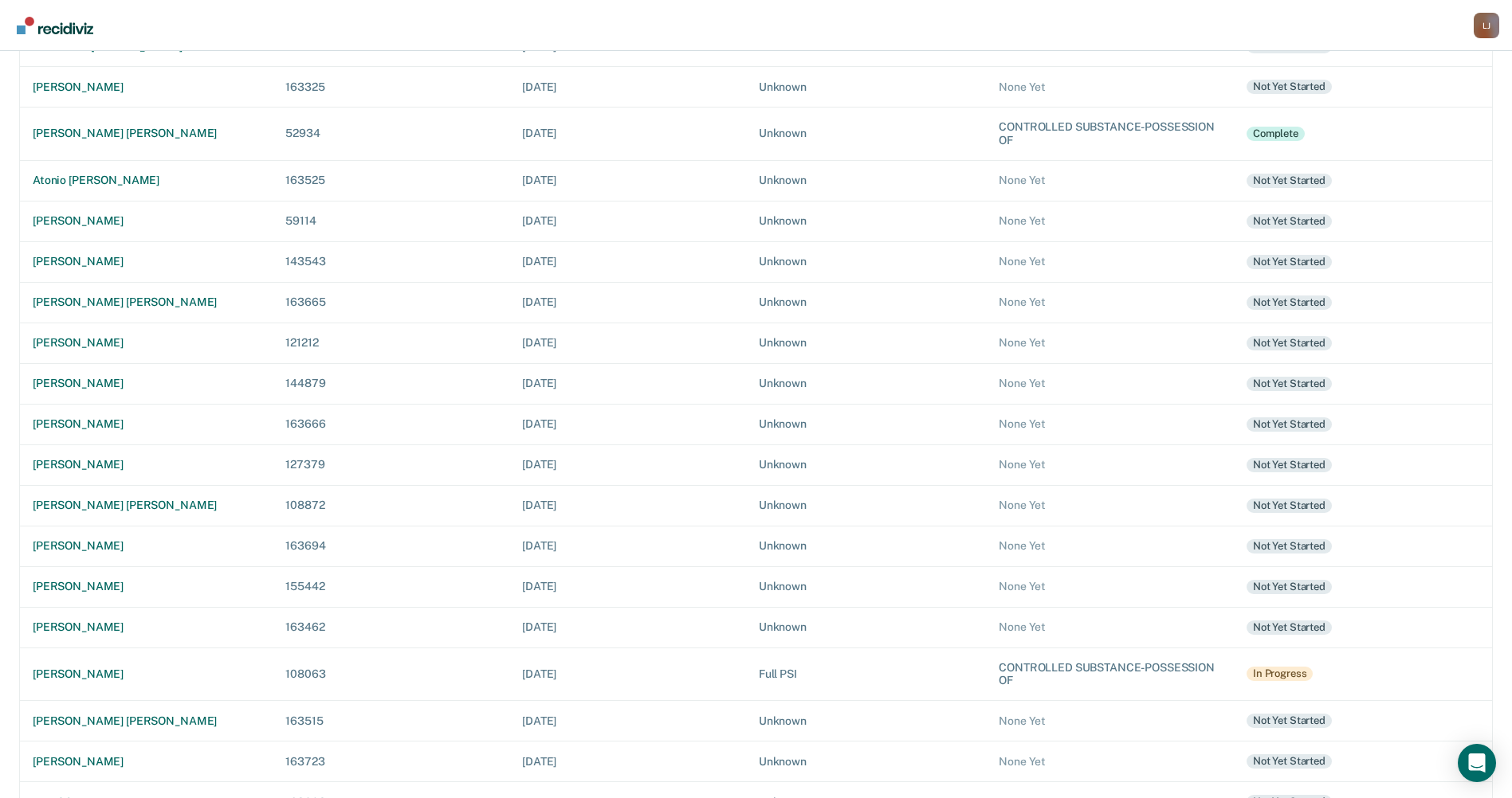
scroll to position [281, 0]
click at [87, 664] on td "[PERSON_NAME]" at bounding box center [147, 672] width 253 height 53
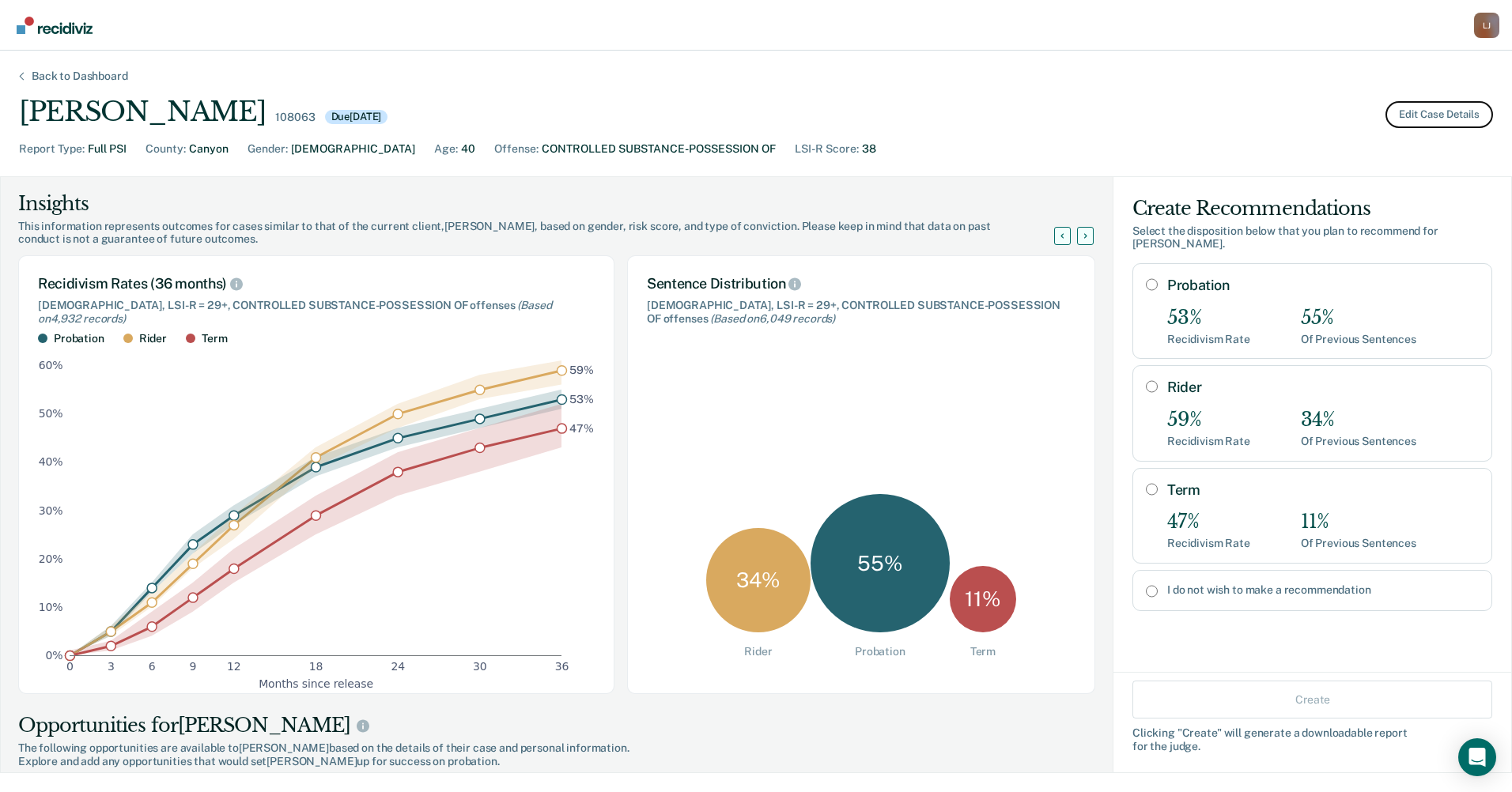
click at [1434, 111] on button "Edit Case Details" at bounding box center [1439, 114] width 107 height 27
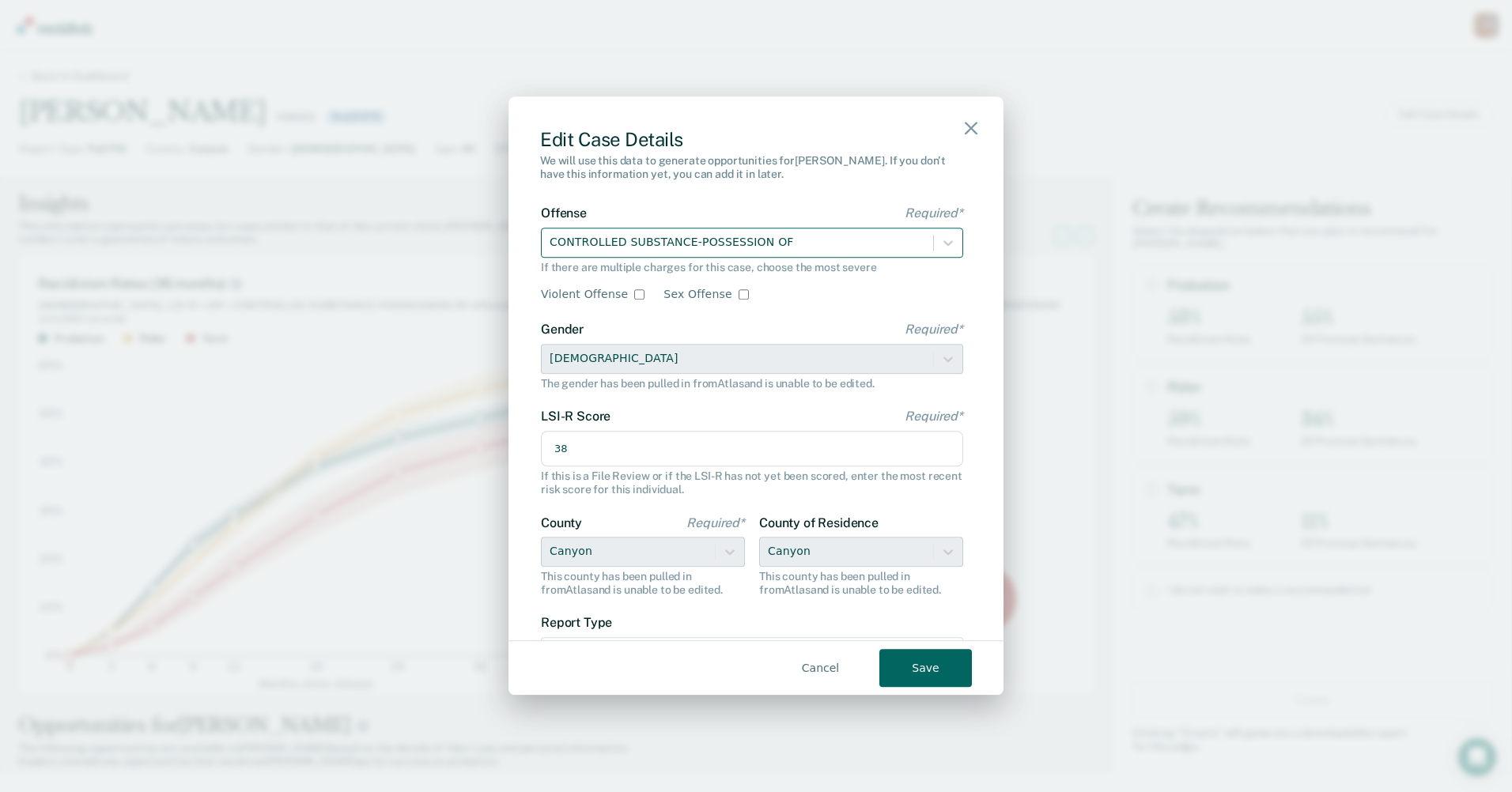
click at [832, 244] on div at bounding box center [738, 242] width 376 height 20
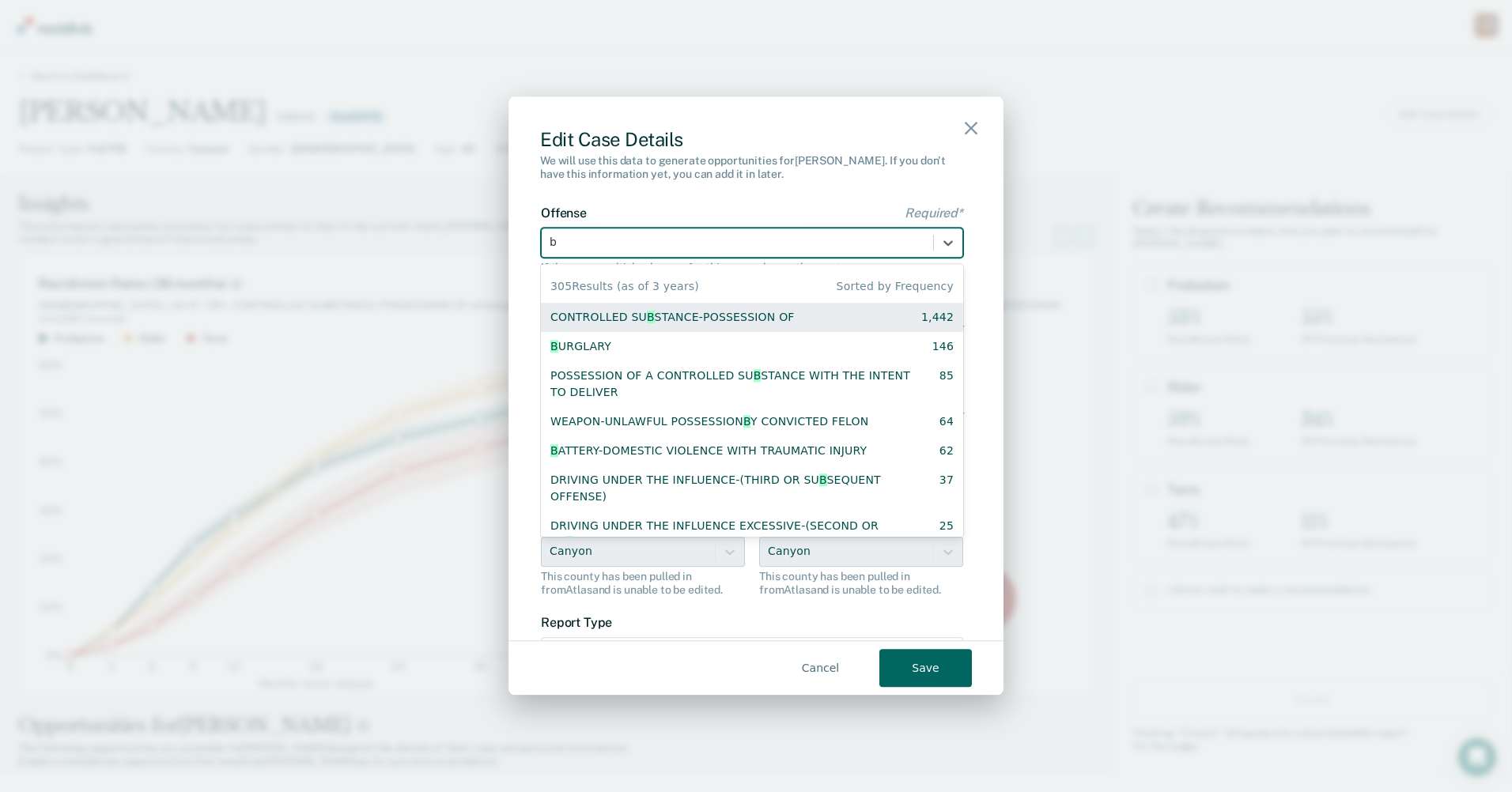
type input "bu"
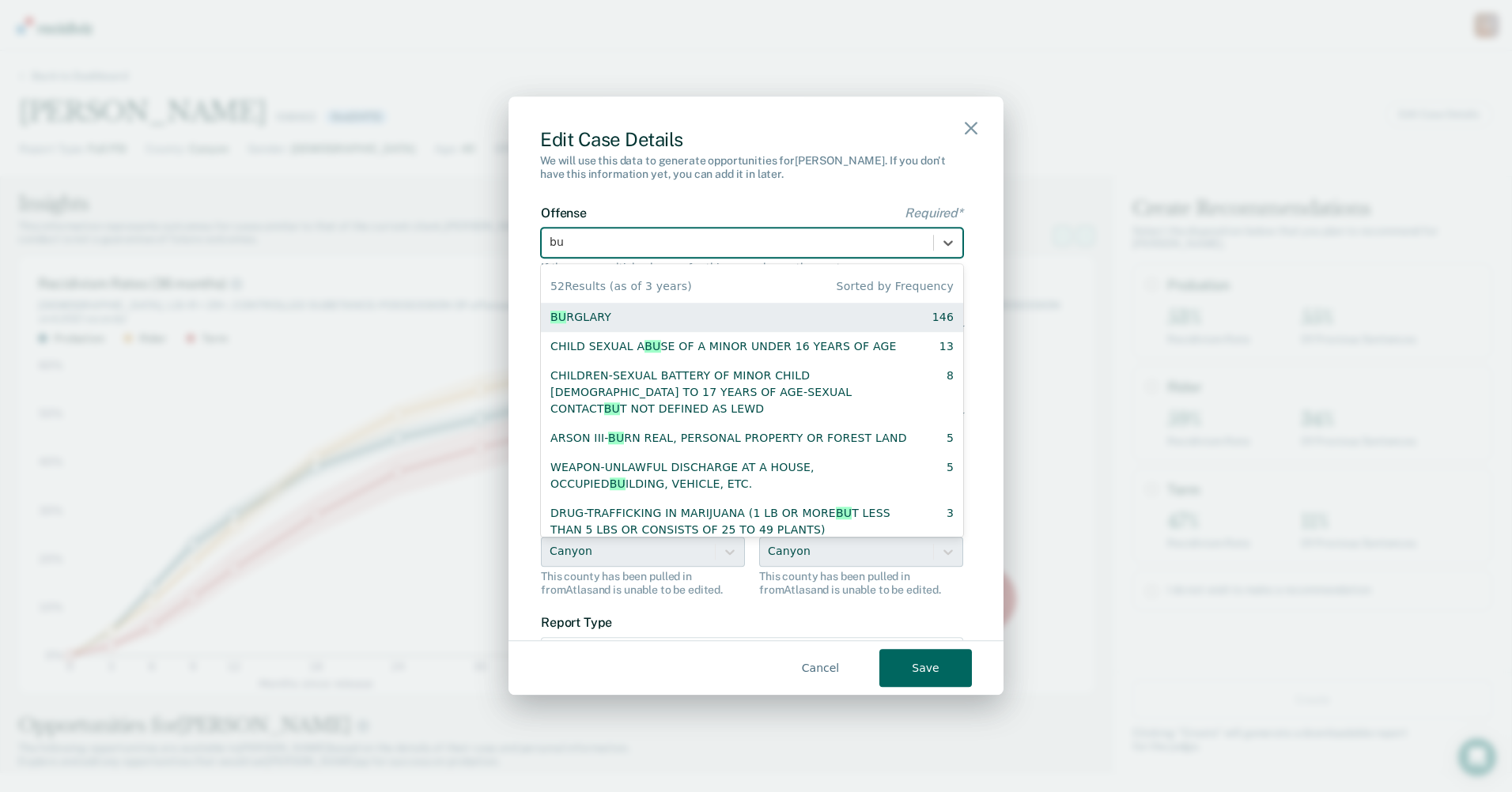
click at [797, 313] on div "BU RGLARY 146" at bounding box center [752, 317] width 403 height 17
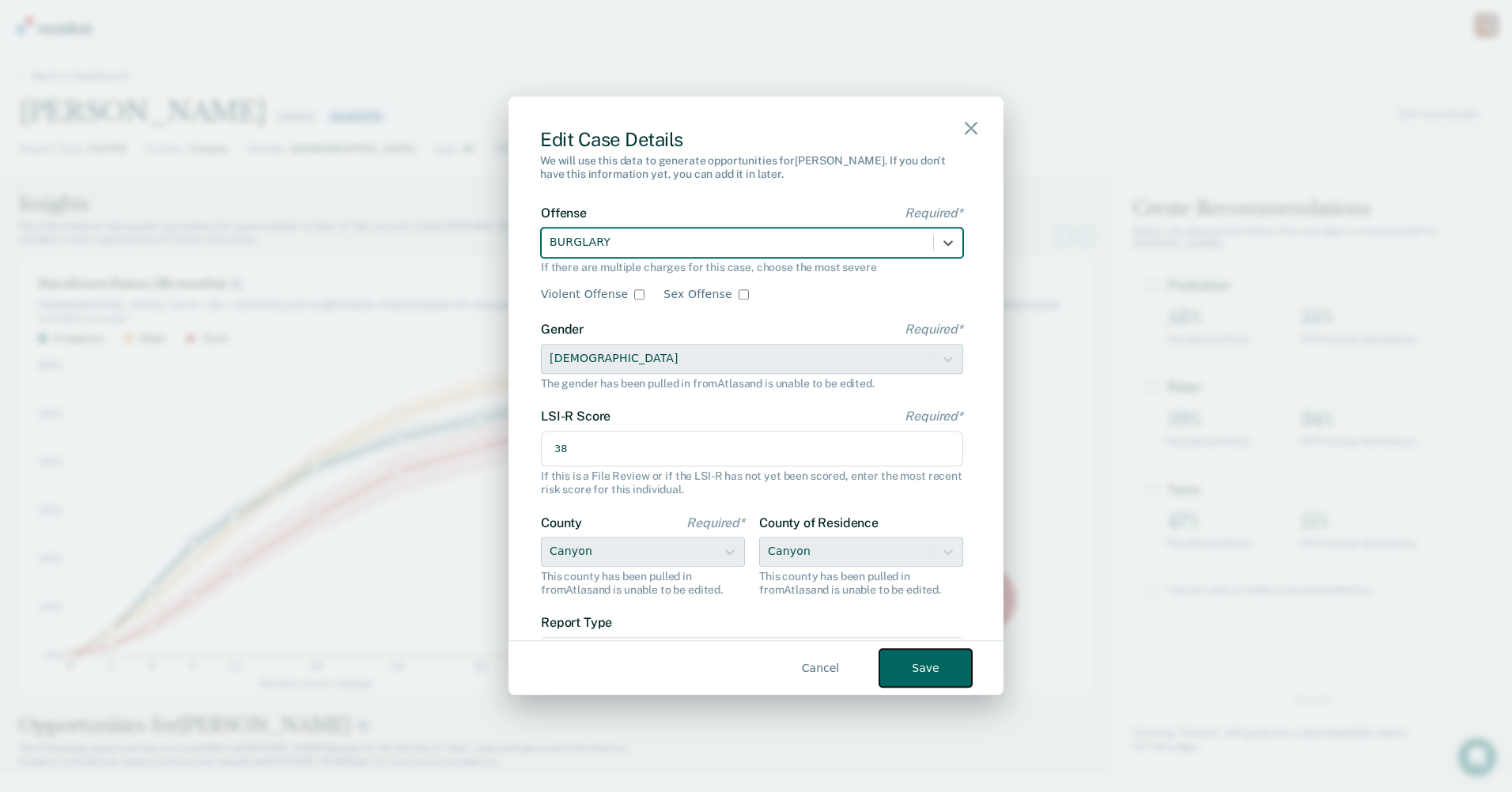
click at [933, 658] on button "Save" at bounding box center [925, 668] width 92 height 38
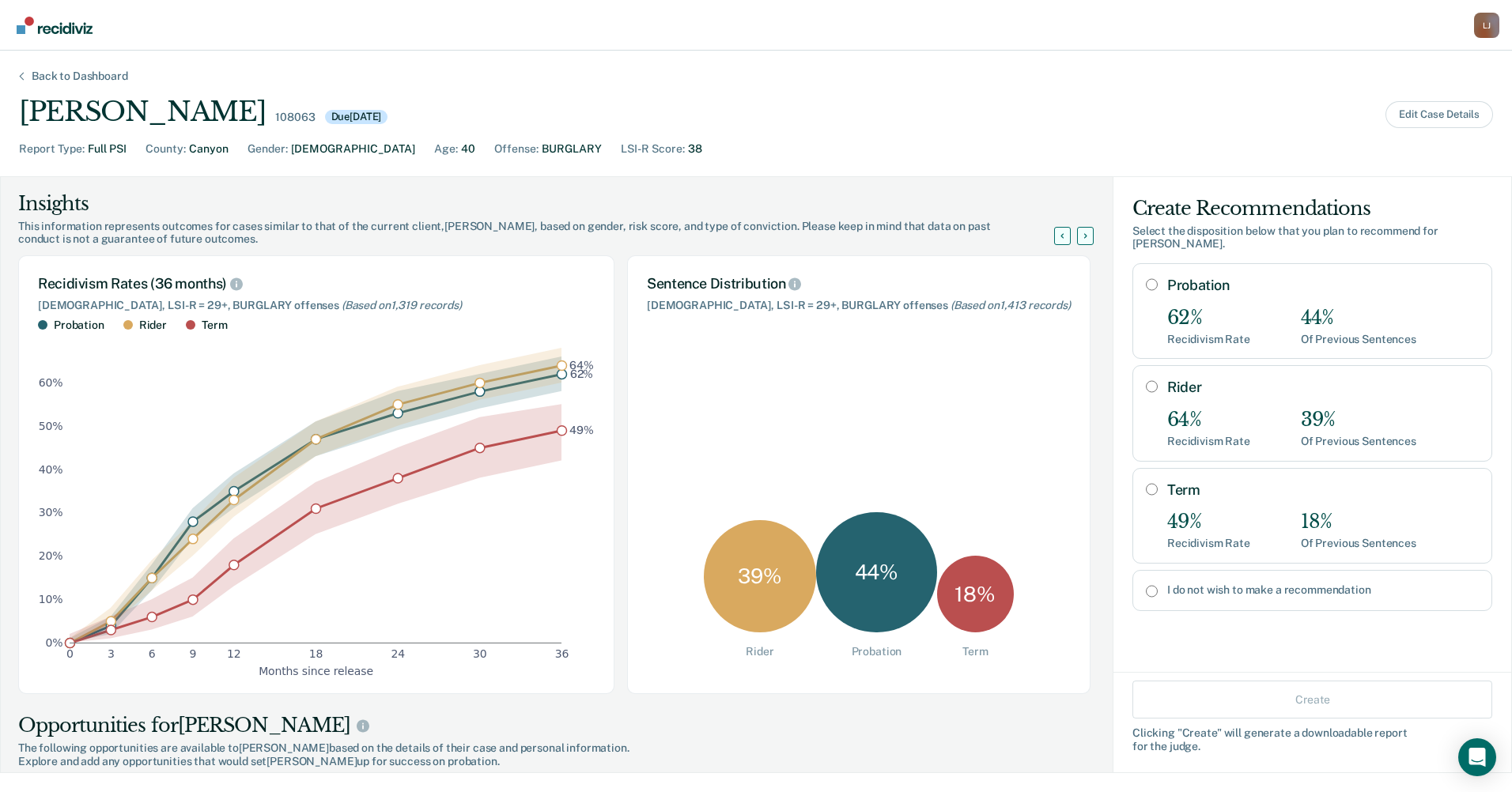
click at [1146, 483] on input "Term" at bounding box center [1152, 489] width 12 height 12
radio input "true"
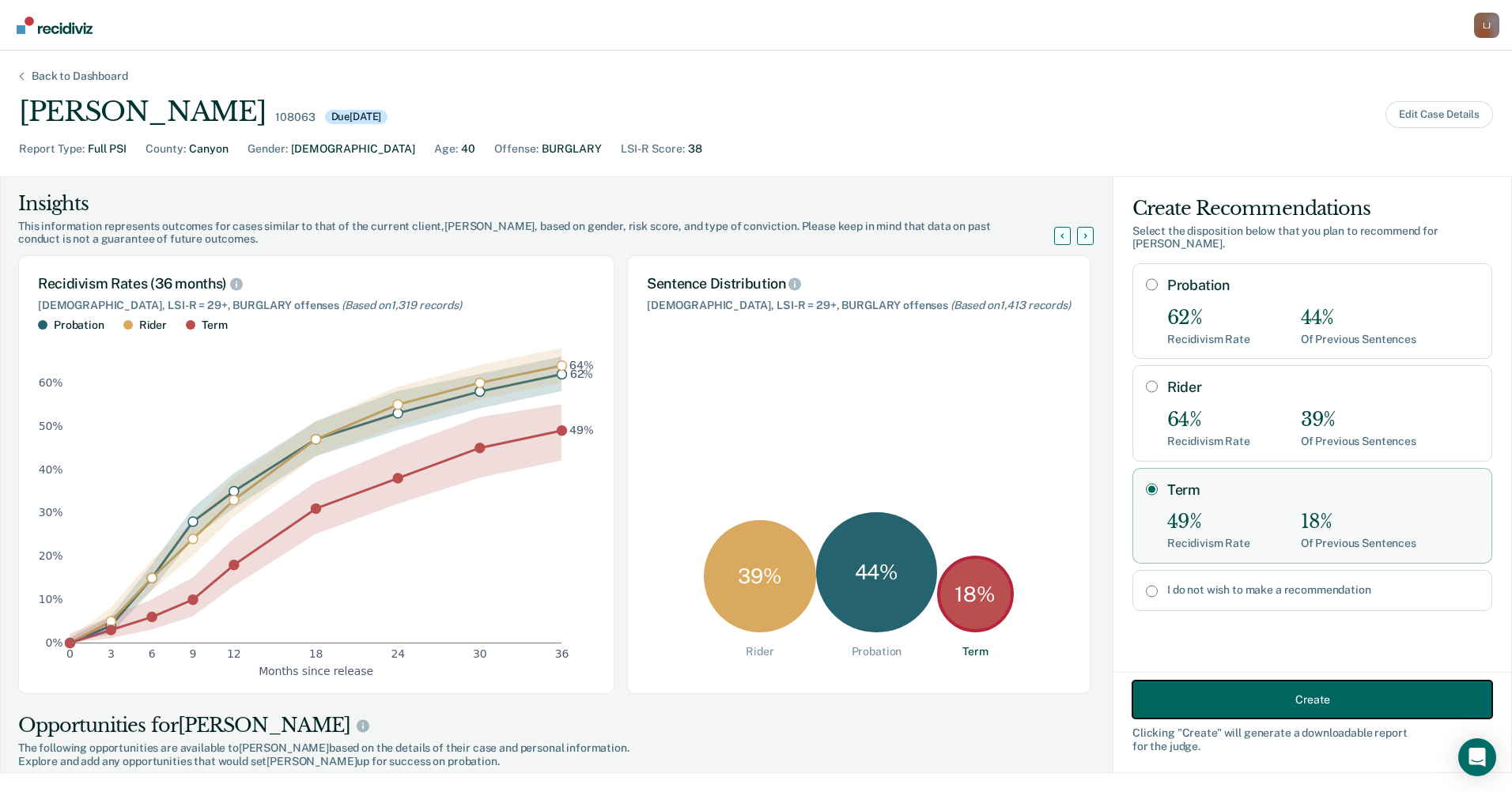
click at [1258, 701] on button "Create" at bounding box center [1312, 699] width 360 height 38
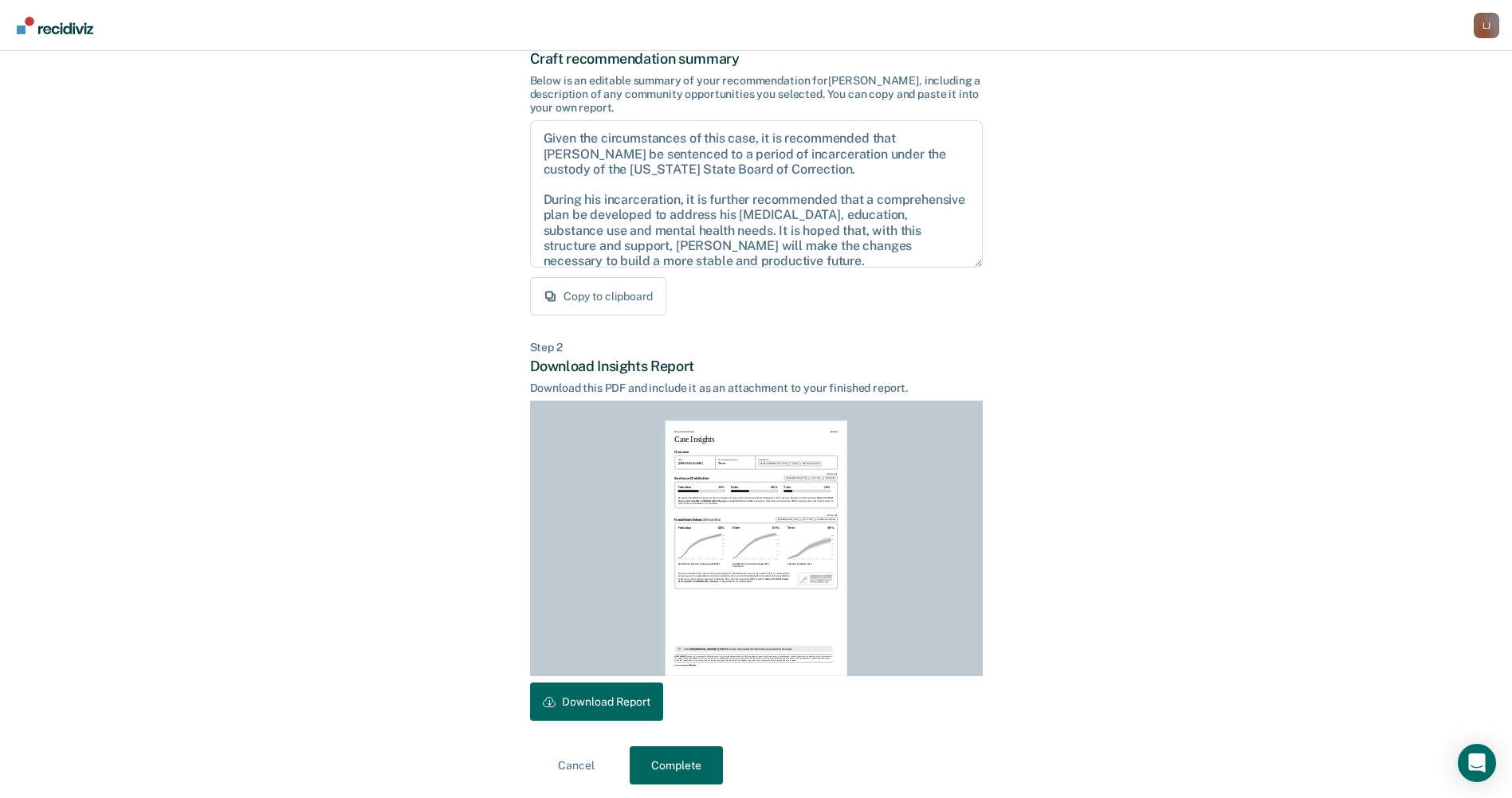
scroll to position [110, 0]
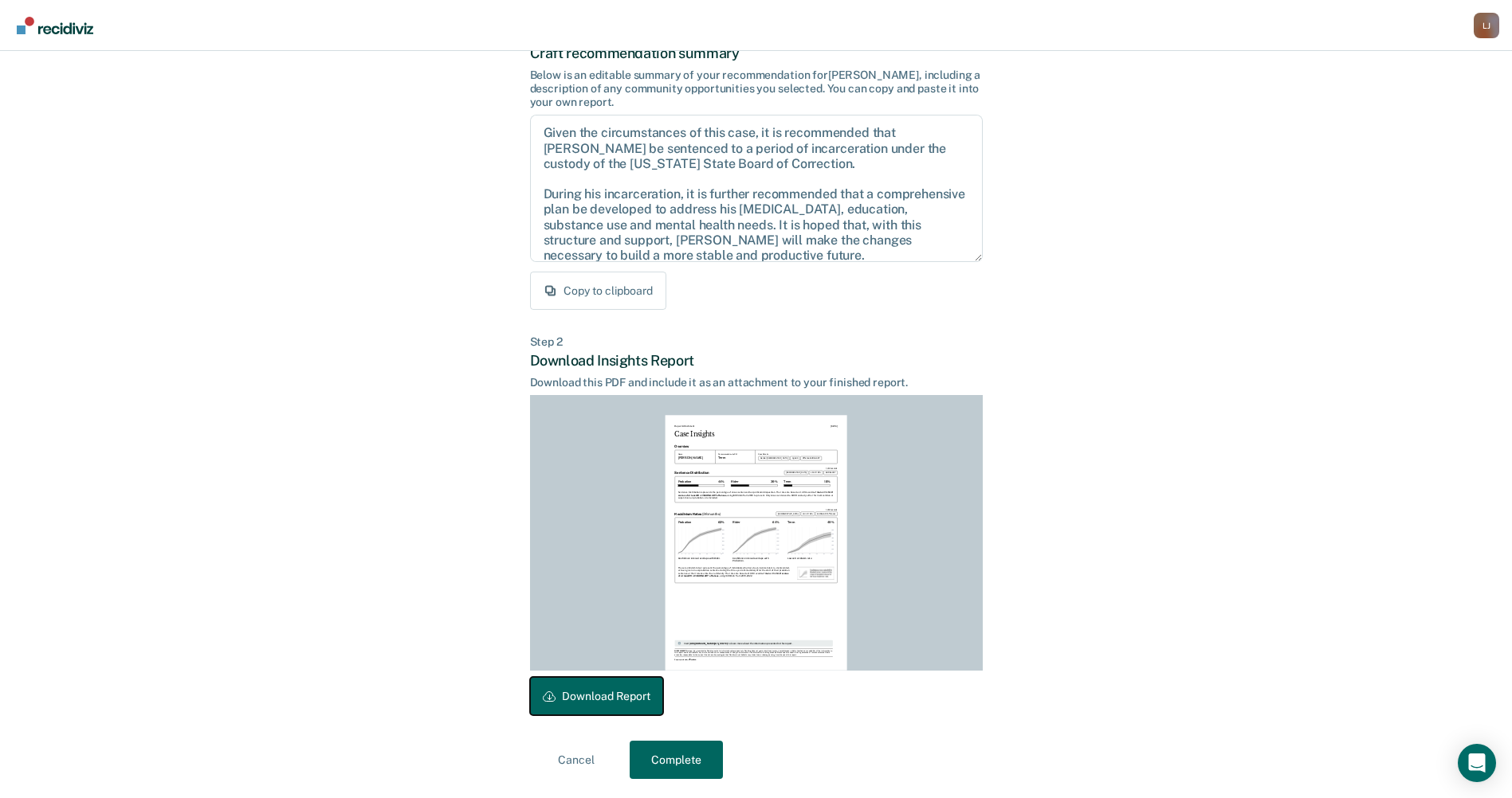
click at [629, 692] on button "Download Report" at bounding box center [597, 695] width 133 height 38
click at [691, 756] on button "Complete" at bounding box center [675, 759] width 93 height 38
